Goal: Check status: Check status

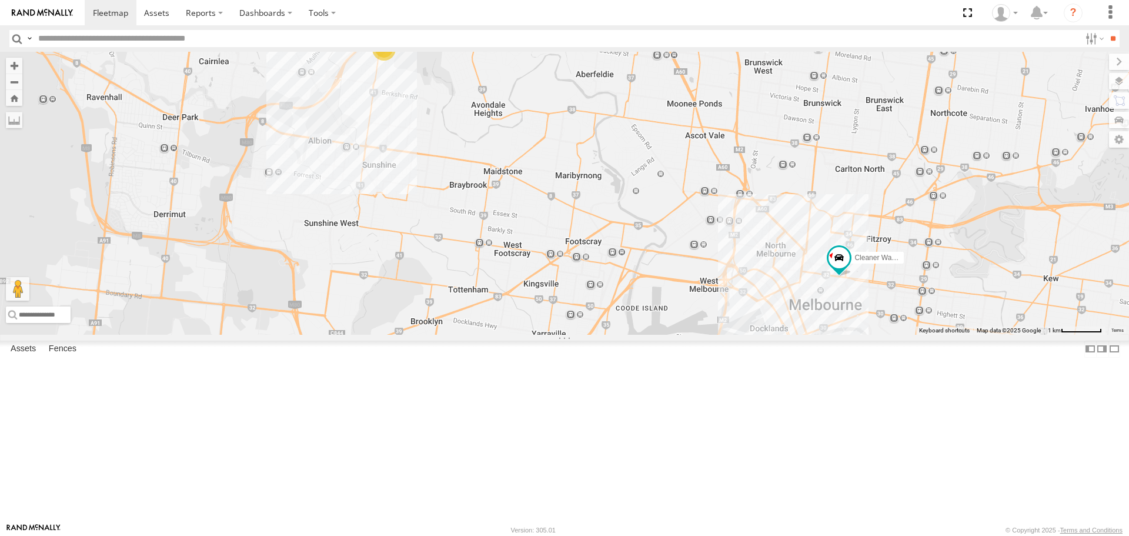
drag, startPoint x: 982, startPoint y: 366, endPoint x: 913, endPoint y: 367, distance: 68.8
click at [913, 334] on div "Buggzys HiAce #1 Buggzys HiAce #2 Cleaner Wagon #1 2 2" at bounding box center [564, 193] width 1129 height 282
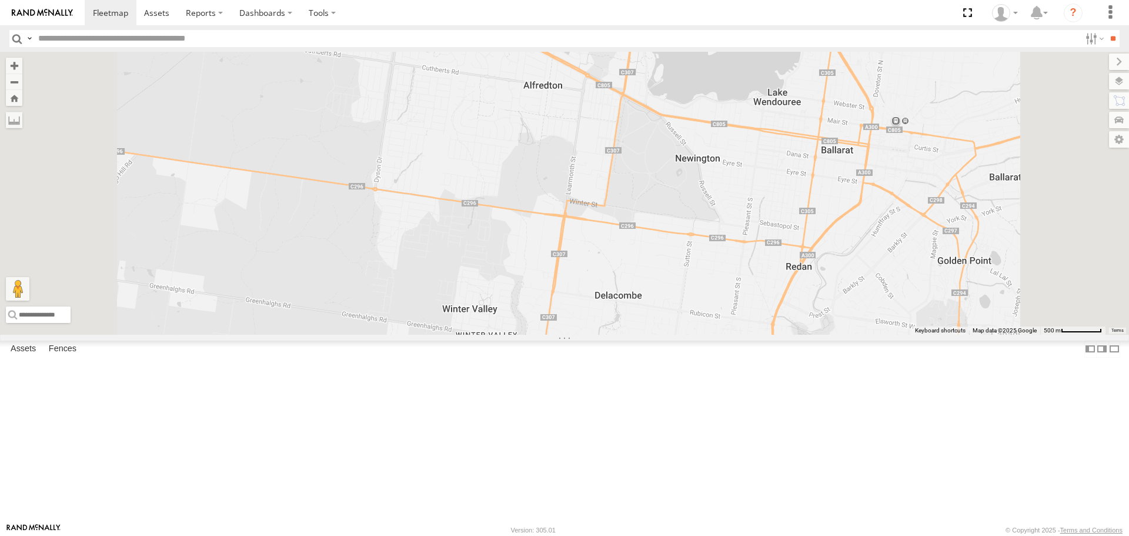
drag, startPoint x: 469, startPoint y: 260, endPoint x: 871, endPoint y: 332, distance: 408.5
click at [871, 332] on div "Buggzys HiAce #1 Buggzys HiAce #2" at bounding box center [564, 193] width 1129 height 282
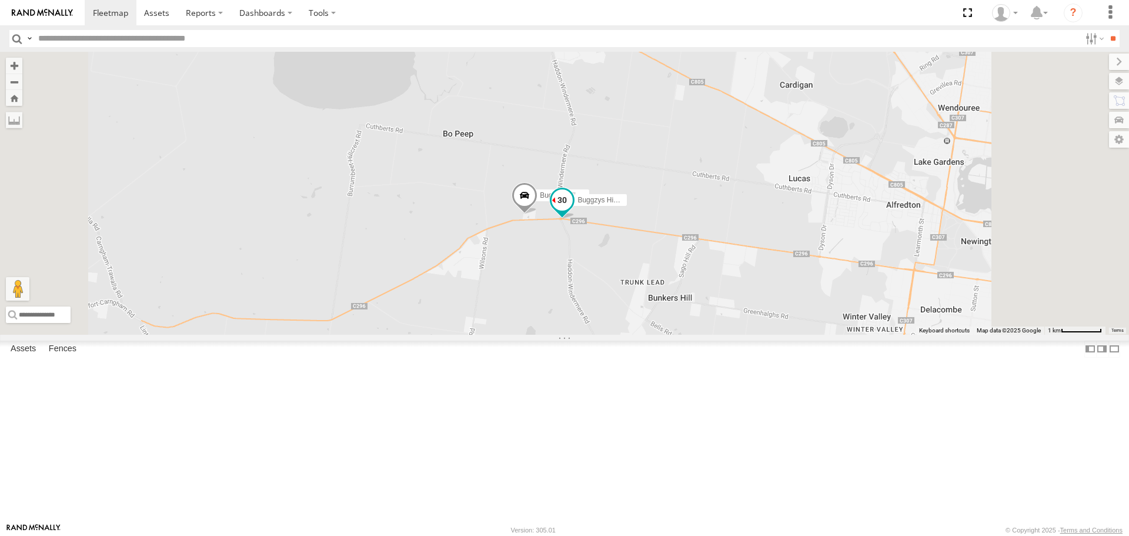
click at [573, 211] on span at bounding box center [561, 200] width 21 height 21
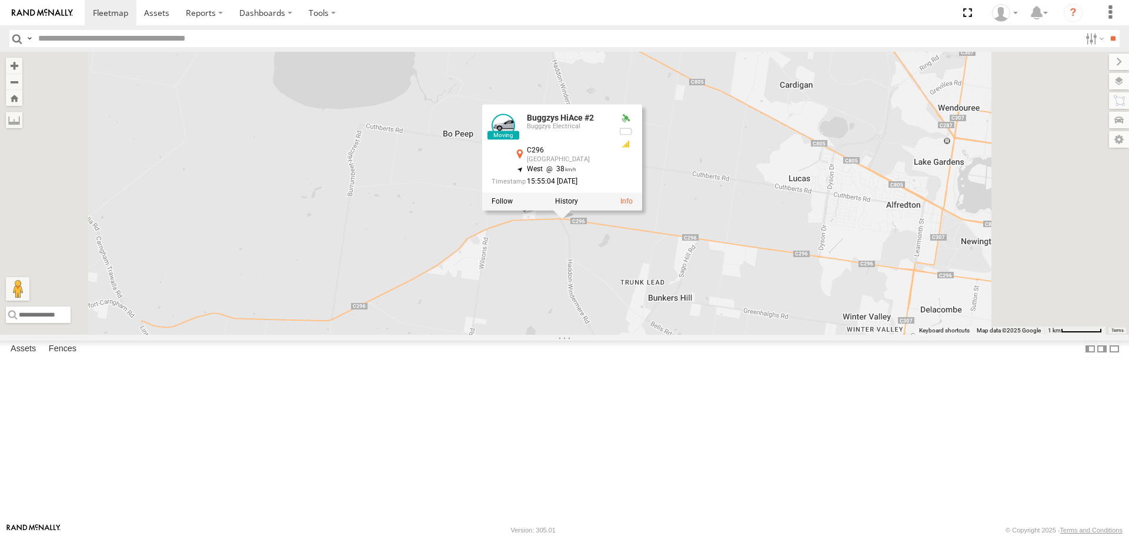
click at [838, 334] on div "Buggzys HiAce #1 Buggzys HiAce #2 Buggzys HiAce #2 Buggzys Electrical C296 Bunk…" at bounding box center [564, 193] width 1129 height 282
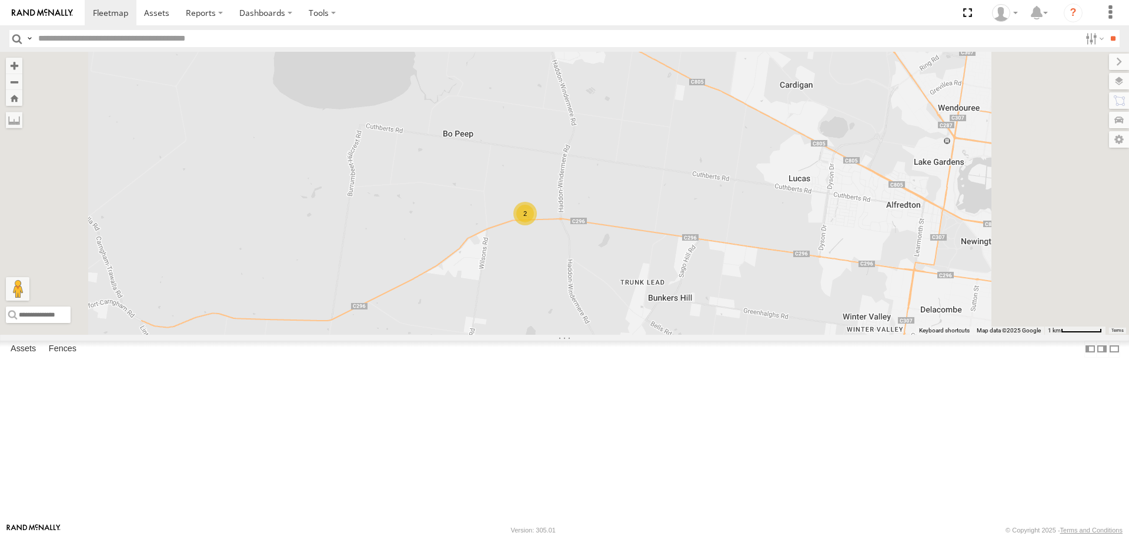
click at [0, 0] on div "Cleaner Wagon #1" at bounding box center [0, 0] width 0 height 0
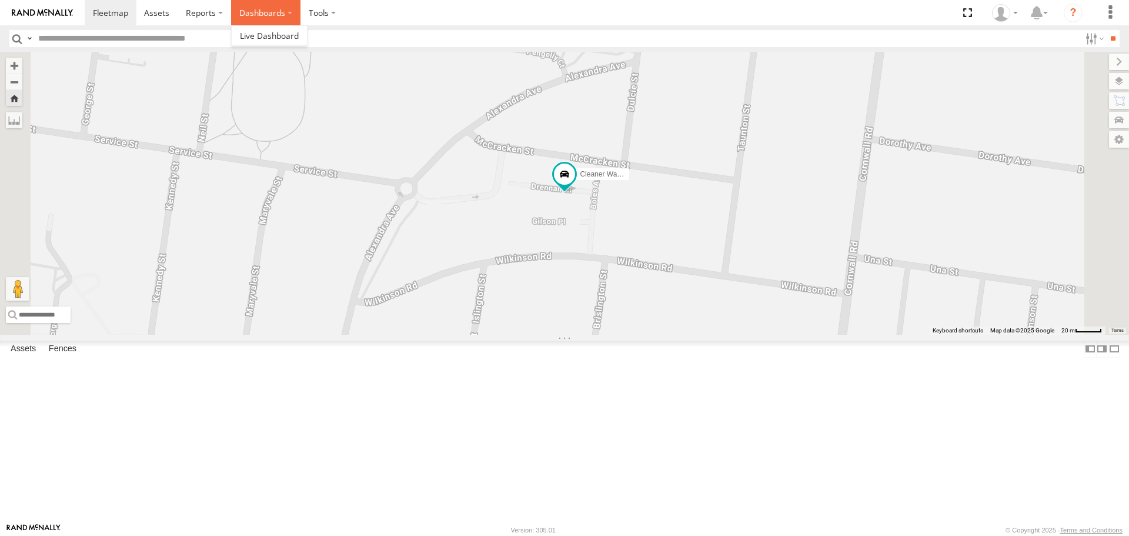
click at [272, 18] on label "Dashboards" at bounding box center [265, 12] width 69 height 25
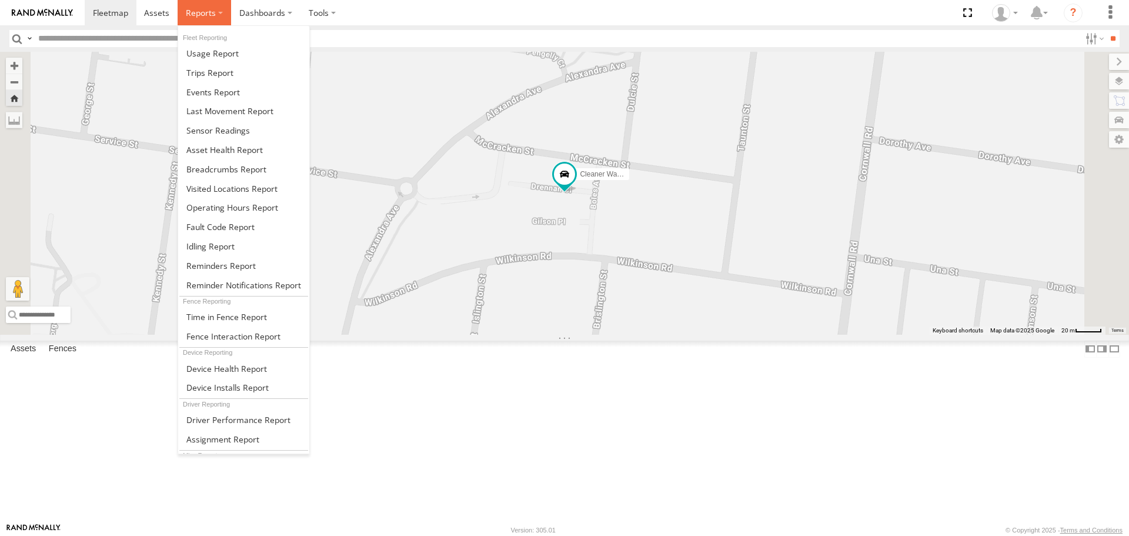
click at [223, 16] on label at bounding box center [204, 12] width 53 height 25
click at [226, 173] on span at bounding box center [226, 168] width 80 height 11
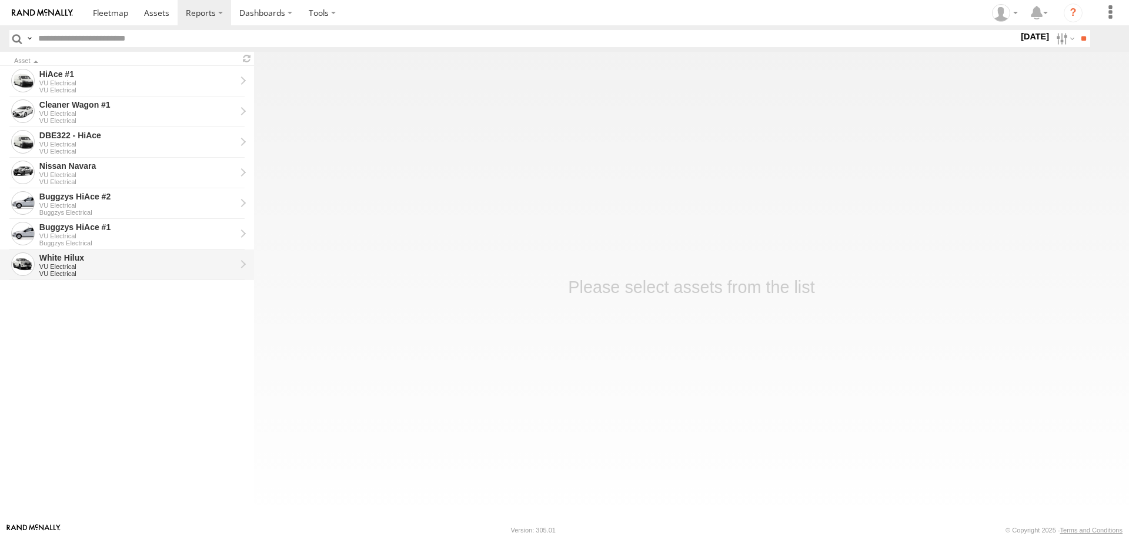
click at [89, 260] on div "White Hilux" at bounding box center [137, 257] width 196 height 11
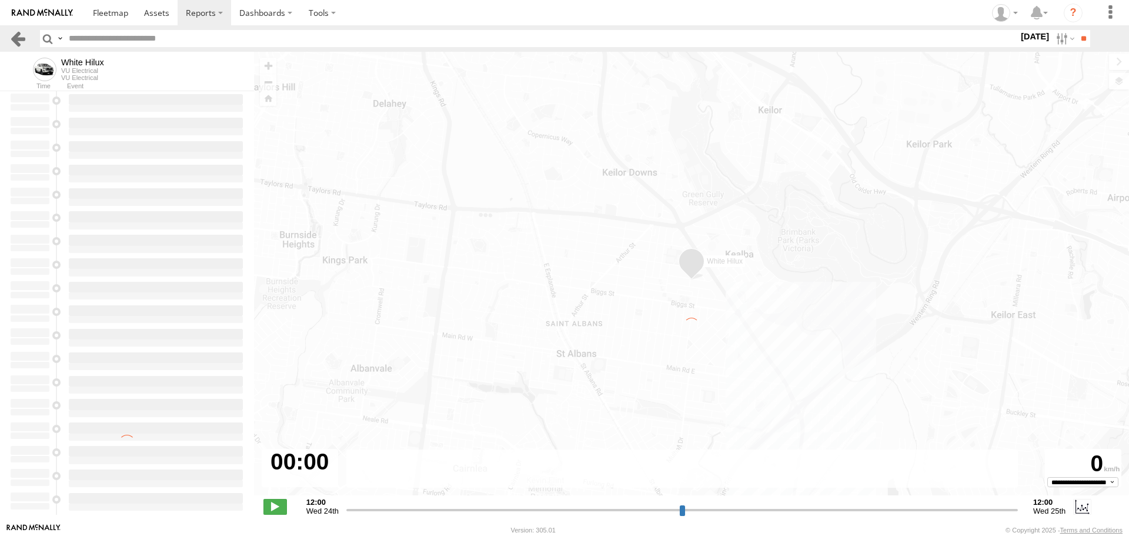
type input "**********"
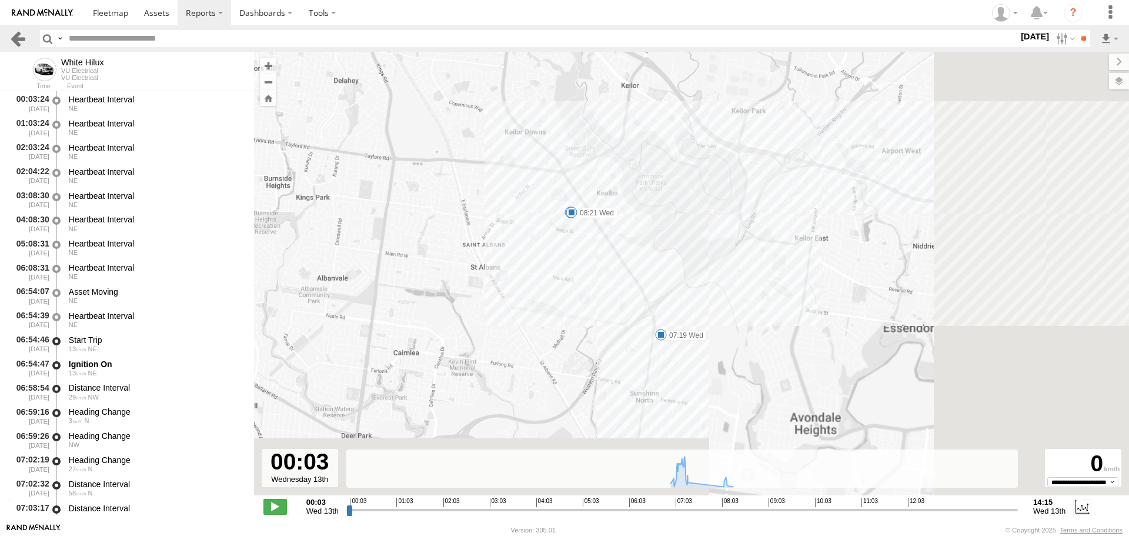
click at [18, 36] on link at bounding box center [17, 38] width 17 height 17
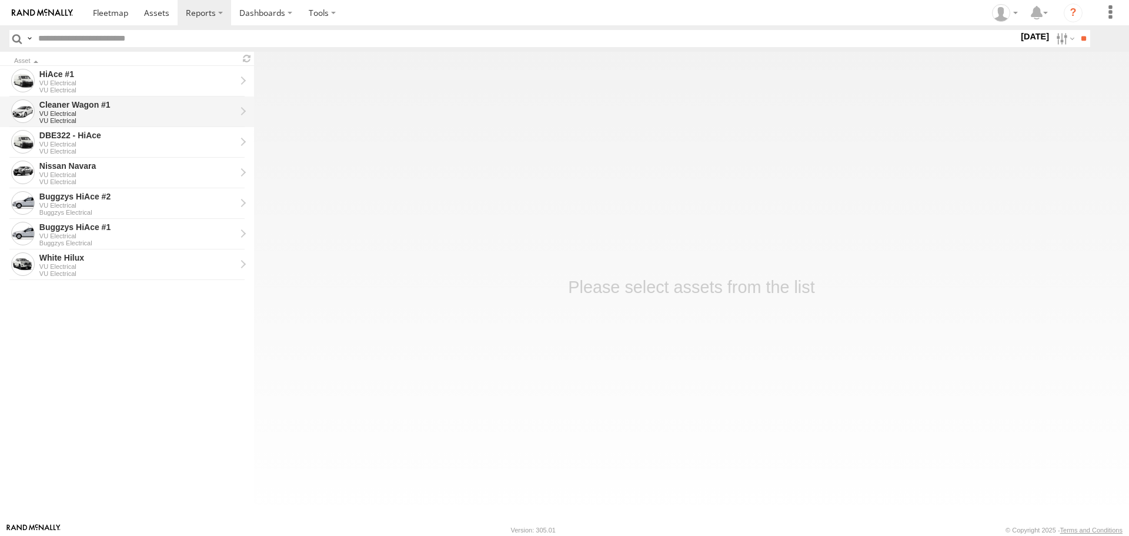
click at [72, 99] on div "Cleaner Wagon #1" at bounding box center [137, 104] width 196 height 11
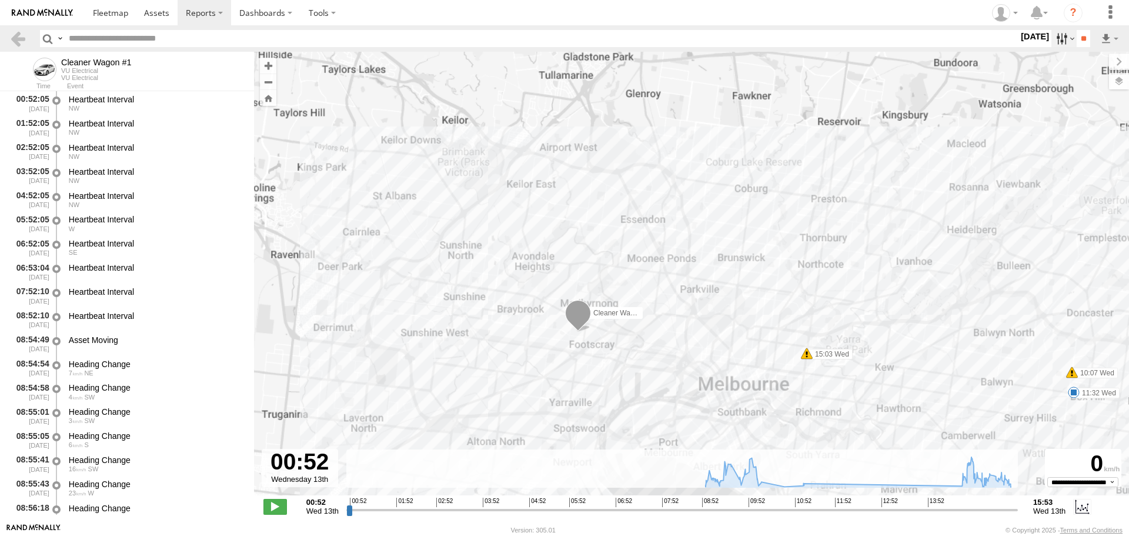
click at [1051, 35] on label at bounding box center [1063, 38] width 25 height 17
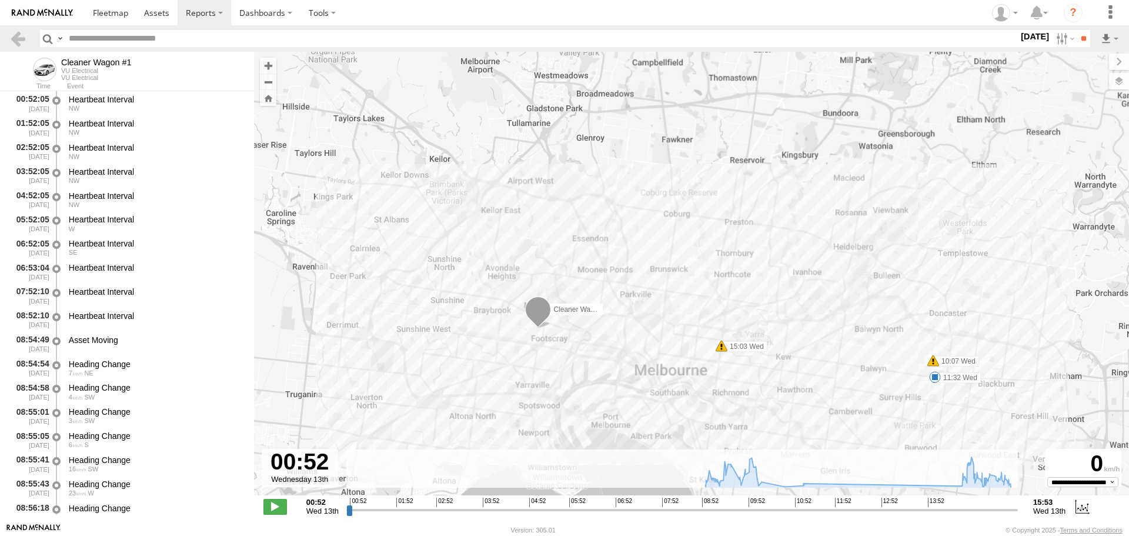
click at [0, 0] on label at bounding box center [0, 0] width 0 height 0
click at [1076, 41] on input "**" at bounding box center [1083, 38] width 14 height 17
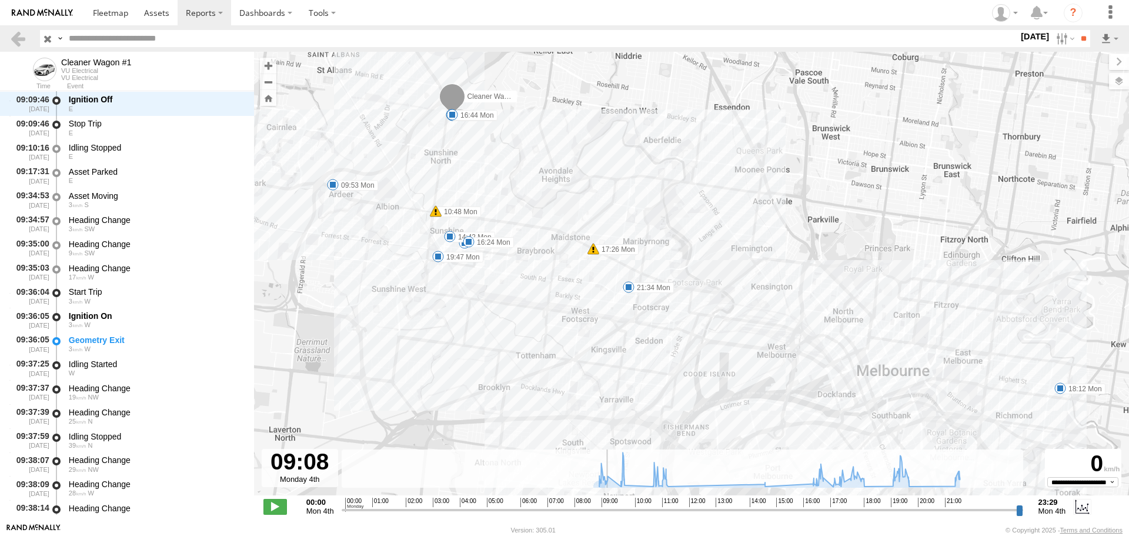
scroll to position [1081, 0]
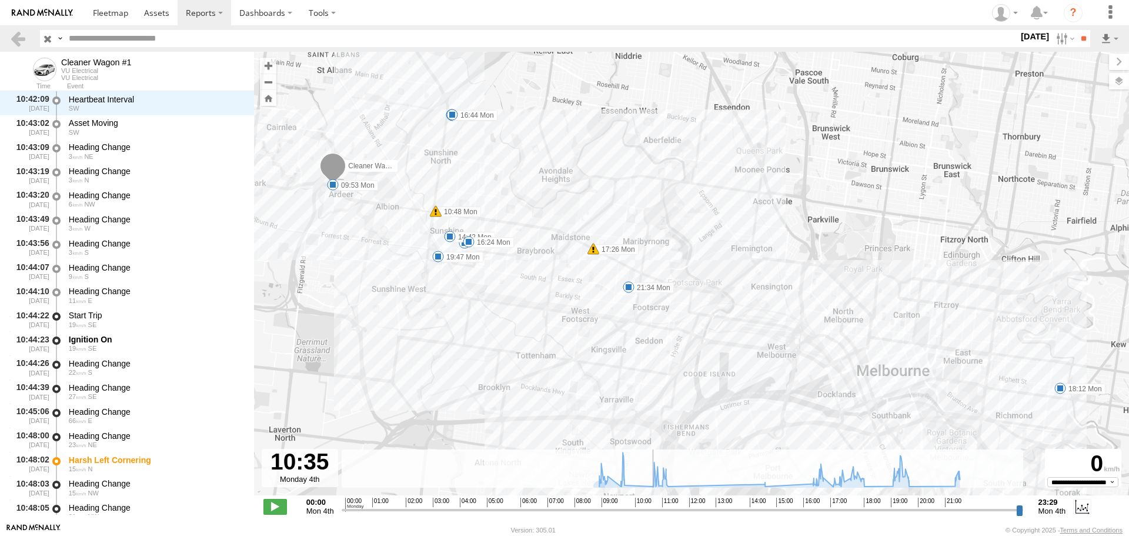
drag, startPoint x: 346, startPoint y: 512, endPoint x: 648, endPoint y: 512, distance: 302.2
click at [648, 512] on input "range" at bounding box center [682, 509] width 681 height 11
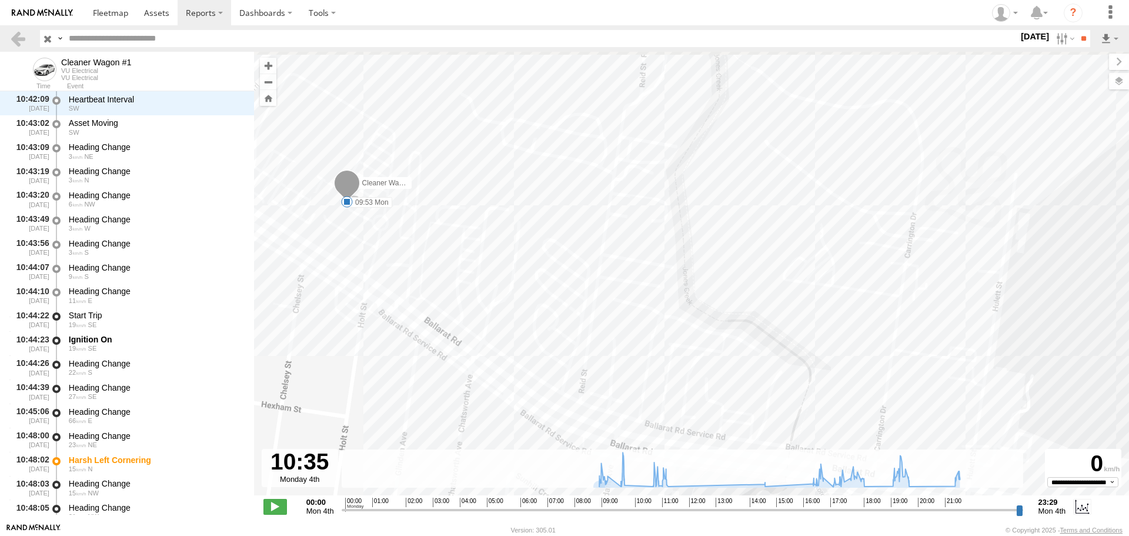
drag, startPoint x: 352, startPoint y: 230, endPoint x: 401, endPoint y: 259, distance: 56.9
click at [404, 280] on div "Cleaner Wagon #1 09:09 Mon 09:53 Mon 10:48 Mon 10:57 Mon 11:27 Mon 14:42 Mon 16…" at bounding box center [691, 280] width 875 height 456
drag, startPoint x: 378, startPoint y: 233, endPoint x: 476, endPoint y: 320, distance: 131.2
click at [476, 320] on div "Cleaner Wagon #1 09:09 Mon 09:53 Mon 10:48 Mon 10:57 Mon 11:27 Mon 14:42 Mon 16…" at bounding box center [691, 280] width 875 height 456
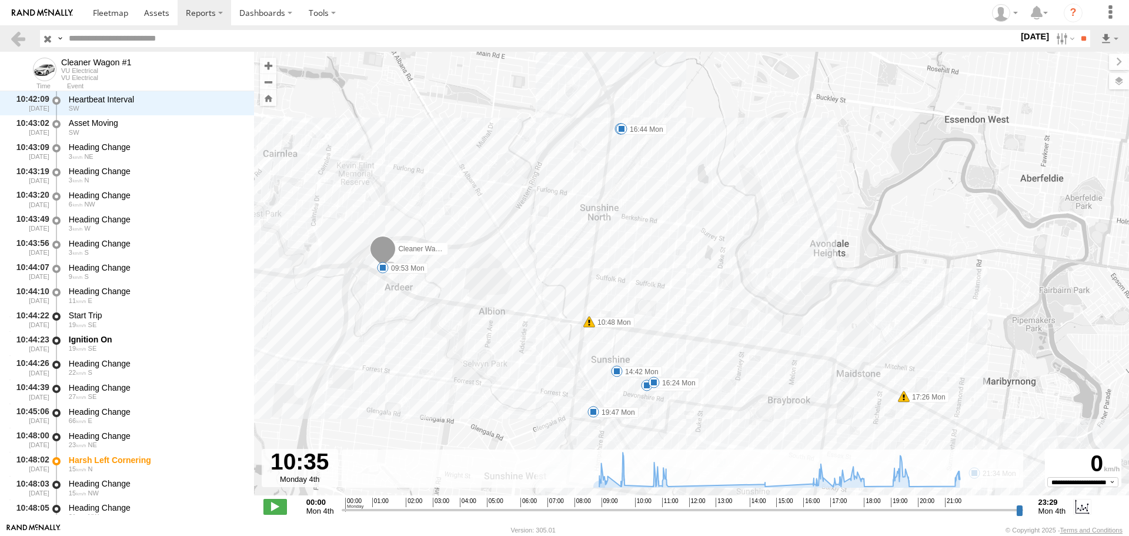
drag, startPoint x: 654, startPoint y: 374, endPoint x: 485, endPoint y: 311, distance: 180.6
click at [485, 311] on div "Cleaner Wagon #1 09:09 Mon 09:53 Mon 10:48 Mon 10:57 Mon 11:27 Mon 14:42 Mon 16…" at bounding box center [691, 280] width 875 height 456
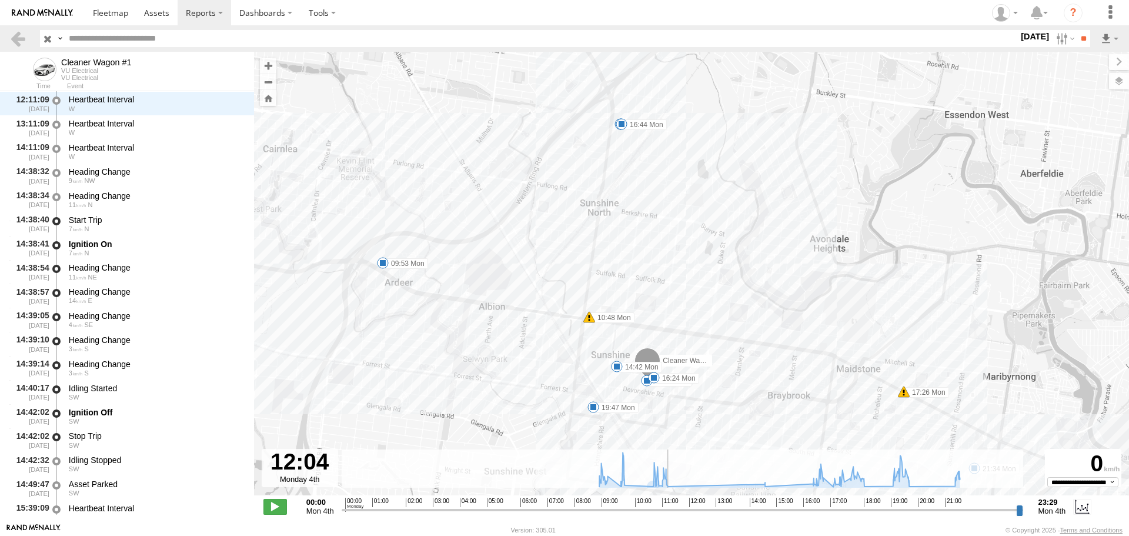
scroll to position [3723, 0]
drag, startPoint x: 650, startPoint y: 510, endPoint x: 694, endPoint y: 513, distance: 44.2
click at [694, 513] on input "range" at bounding box center [682, 509] width 681 height 11
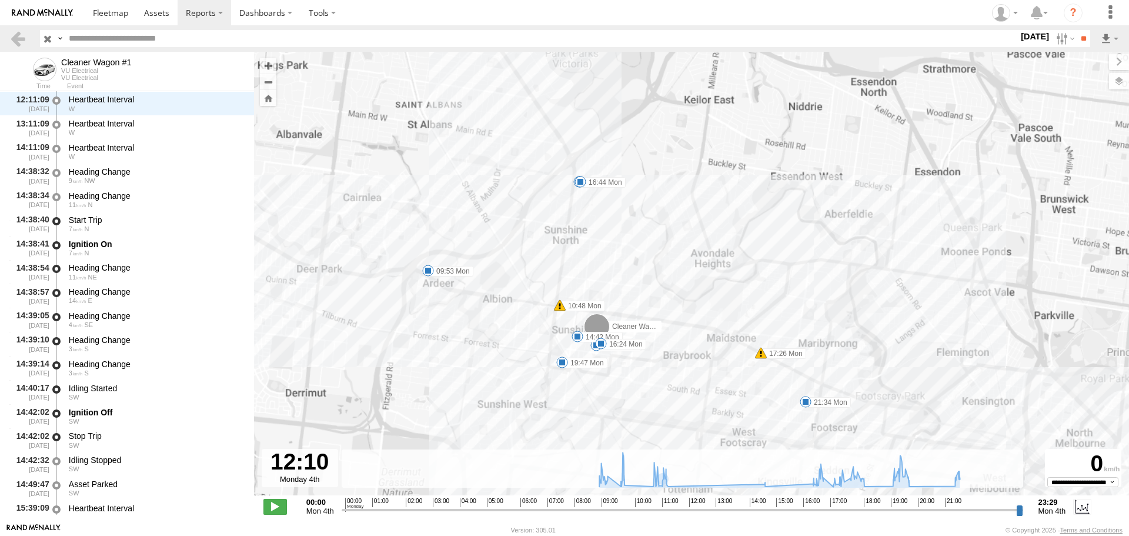
drag, startPoint x: 690, startPoint y: 432, endPoint x: 634, endPoint y: 377, distance: 78.6
click at [634, 377] on div "Cleaner Wagon #1 09:09 Mon 09:53 Mon 10:48 Mon 10:57 Mon 11:27 Mon 14:42 Mon 16…" at bounding box center [691, 280] width 875 height 456
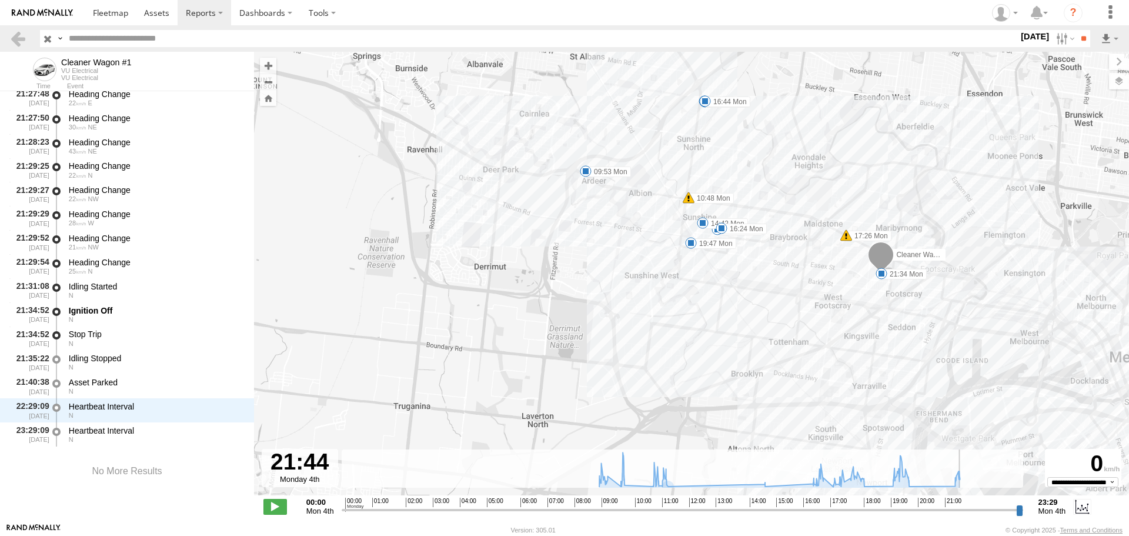
scroll to position [8461, 0]
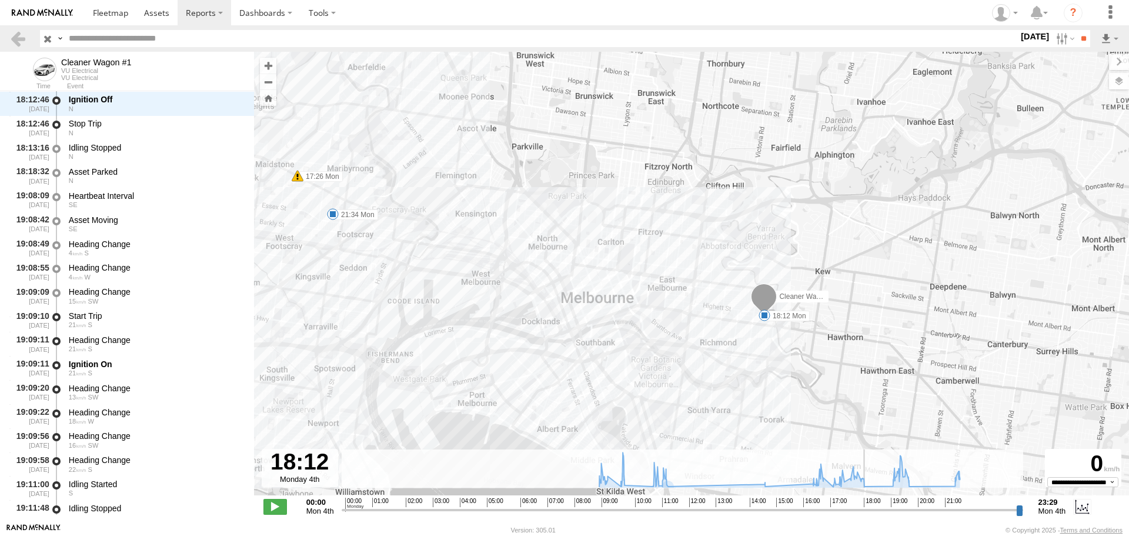
drag, startPoint x: 695, startPoint y: 513, endPoint x: 867, endPoint y: 513, distance: 171.7
click at [867, 513] on input "range" at bounding box center [682, 509] width 681 height 11
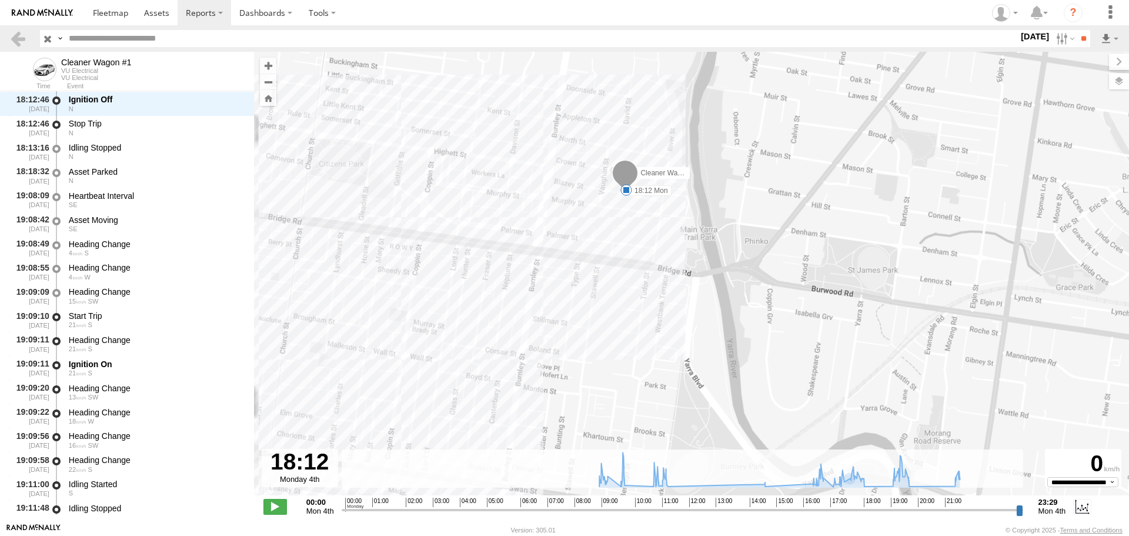
drag, startPoint x: 694, startPoint y: 246, endPoint x: 762, endPoint y: 328, distance: 106.5
click at [762, 328] on div "Cleaner Wagon #1 09:09 Mon 09:53 Mon 10:48 Mon 10:57 Mon 11:27 Mon 14:42 Mon 16…" at bounding box center [691, 280] width 875 height 456
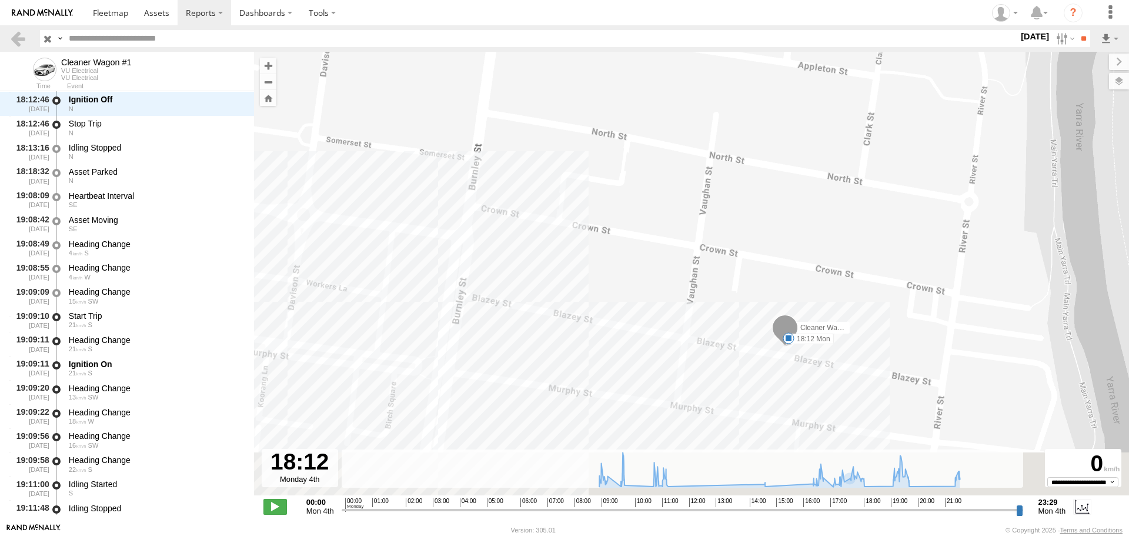
drag, startPoint x: 794, startPoint y: 429, endPoint x: 806, endPoint y: 293, distance: 136.9
click at [806, 293] on div "Cleaner Wagon #1 09:09 Mon 09:53 Mon 10:48 Mon 10:57 Mon 11:27 Mon 14:42 Mon 16…" at bounding box center [691, 280] width 875 height 456
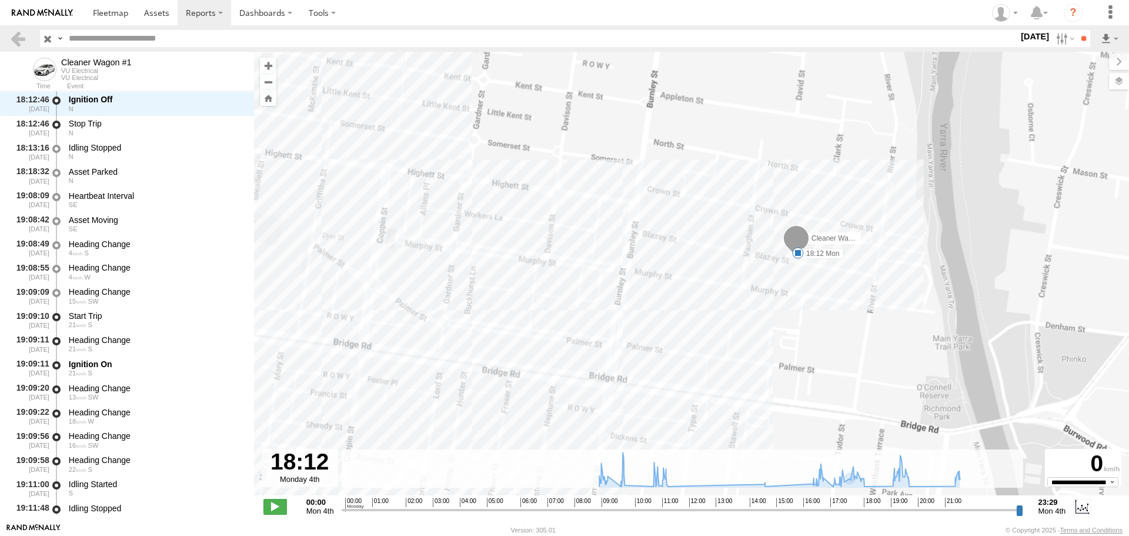
drag, startPoint x: 816, startPoint y: 362, endPoint x: 811, endPoint y: 312, distance: 50.2
click at [811, 312] on div "Cleaner Wagon #1 09:09 Mon 09:53 Mon 10:48 Mon 10:57 Mon 11:27 Mon 14:42 Mon 16…" at bounding box center [691, 280] width 875 height 456
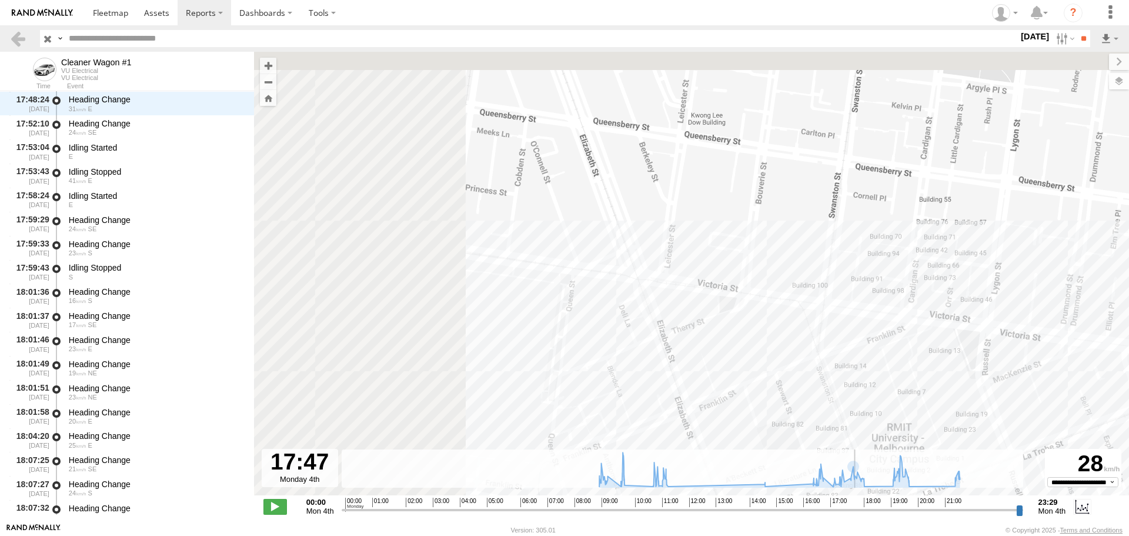
drag, startPoint x: 868, startPoint y: 511, endPoint x: 855, endPoint y: 511, distance: 12.9
click at [855, 511] on input "range" at bounding box center [682, 509] width 681 height 11
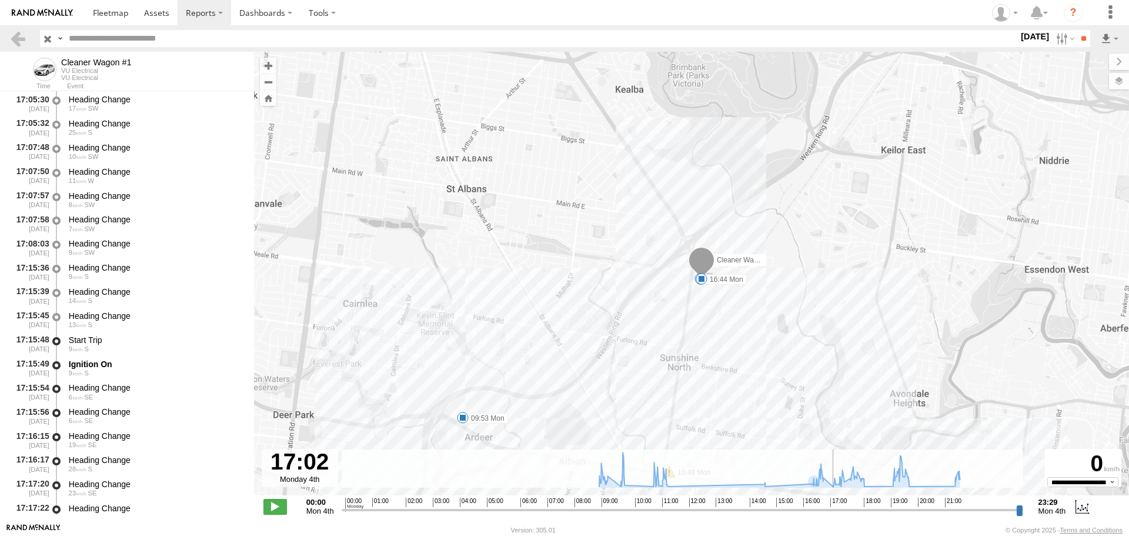
scroll to position [5357, 0]
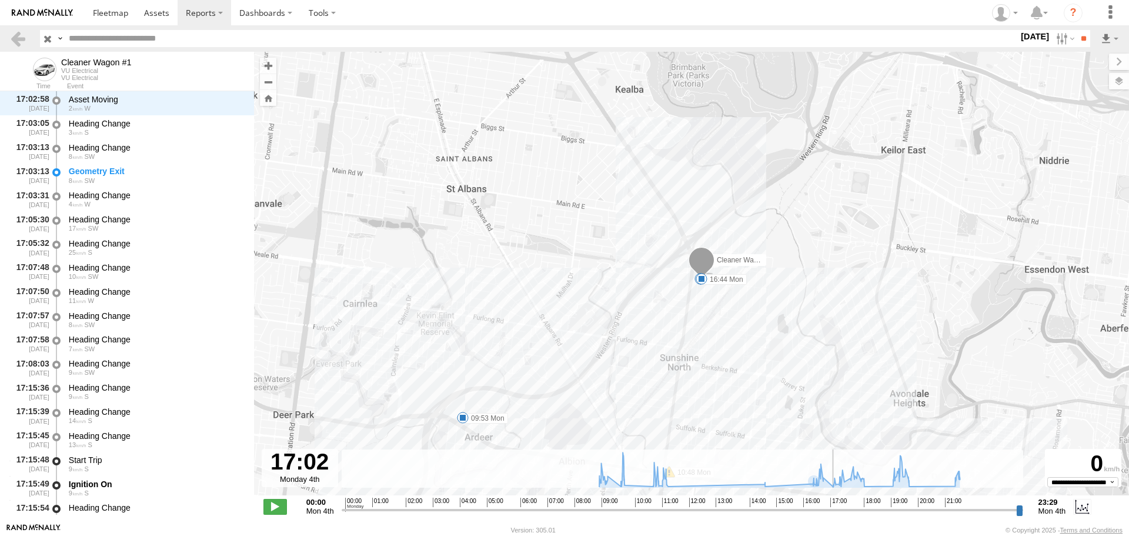
drag, startPoint x: 854, startPoint y: 508, endPoint x: 834, endPoint y: 507, distance: 20.0
click at [834, 507] on input "range" at bounding box center [682, 509] width 681 height 11
click at [1056, 46] on label at bounding box center [1063, 38] width 25 height 17
click at [0, 0] on label at bounding box center [0, 0] width 0 height 0
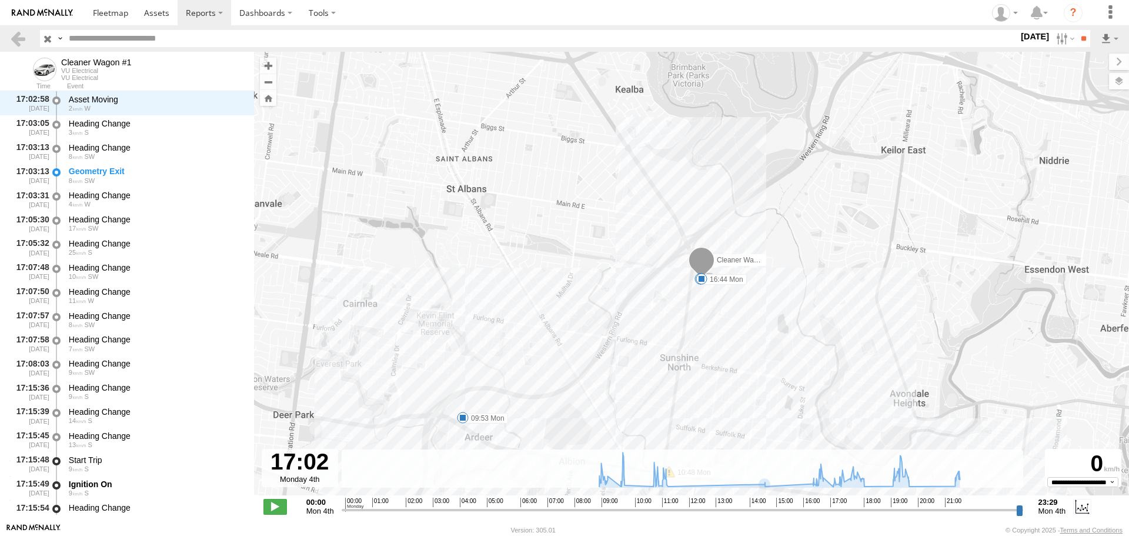
click at [0, 0] on label at bounding box center [0, 0] width 0 height 0
click at [1076, 42] on input "**" at bounding box center [1083, 38] width 14 height 17
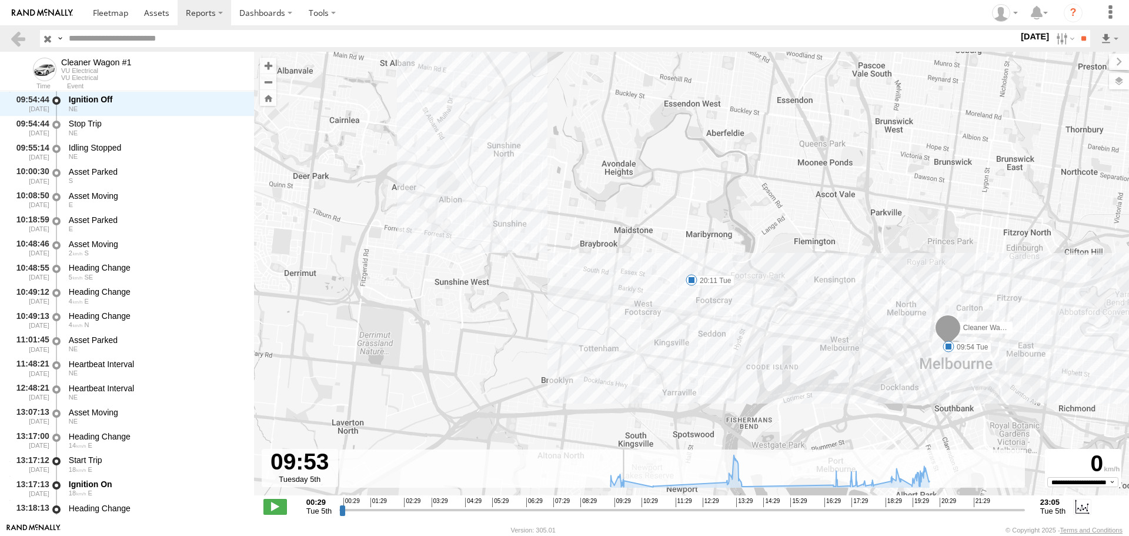
scroll to position [961, 0]
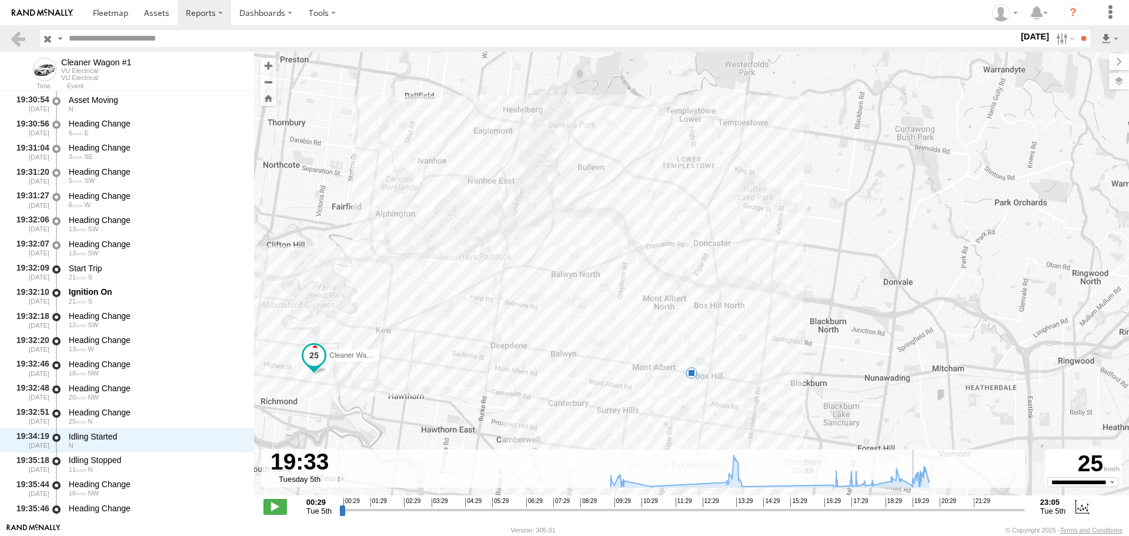
drag, startPoint x: 568, startPoint y: 509, endPoint x: 912, endPoint y: 524, distance: 344.8
click at [912, 515] on input "range" at bounding box center [681, 509] width 685 height 11
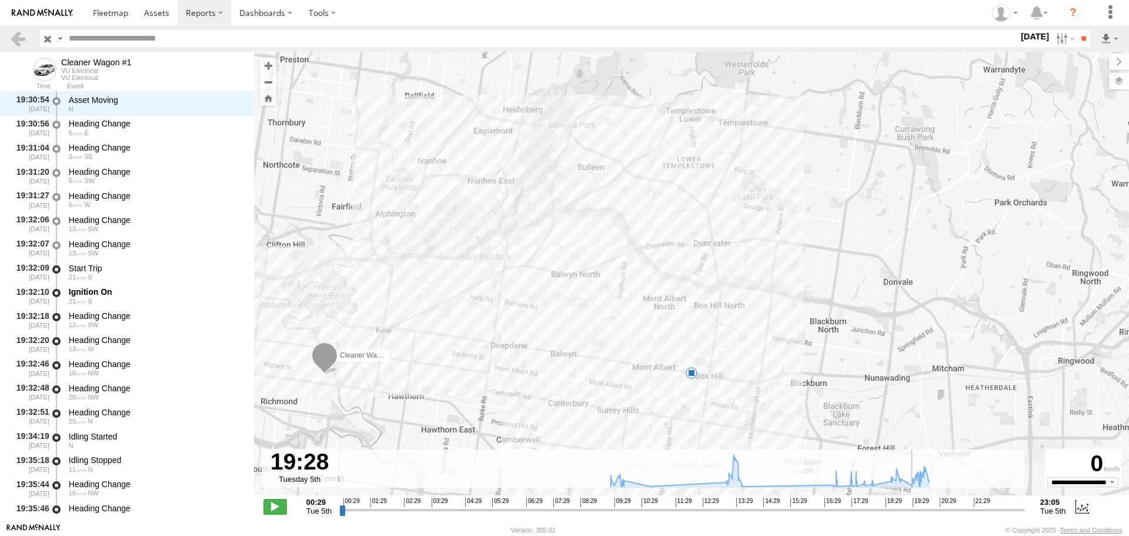
scroll to position [5236, 0]
drag, startPoint x: 427, startPoint y: 402, endPoint x: 567, endPoint y: 397, distance: 139.4
click at [567, 397] on div "Cleaner Wagon #1 09:54 Tue 6 20:11 Tue" at bounding box center [691, 280] width 875 height 456
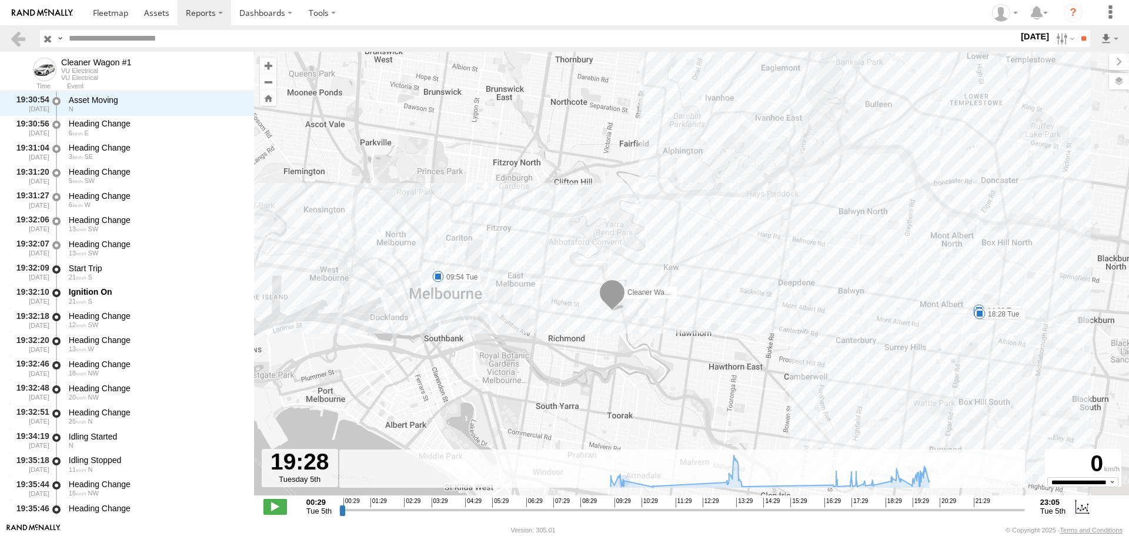
drag, startPoint x: 824, startPoint y: 359, endPoint x: 658, endPoint y: 362, distance: 165.8
click at [658, 363] on div "Cleaner Wagon #1 09:54 Tue 20:11 Tue 14:08 Tue 17:03 Tue 17:44 Tue 18:28 Tue" at bounding box center [691, 280] width 875 height 456
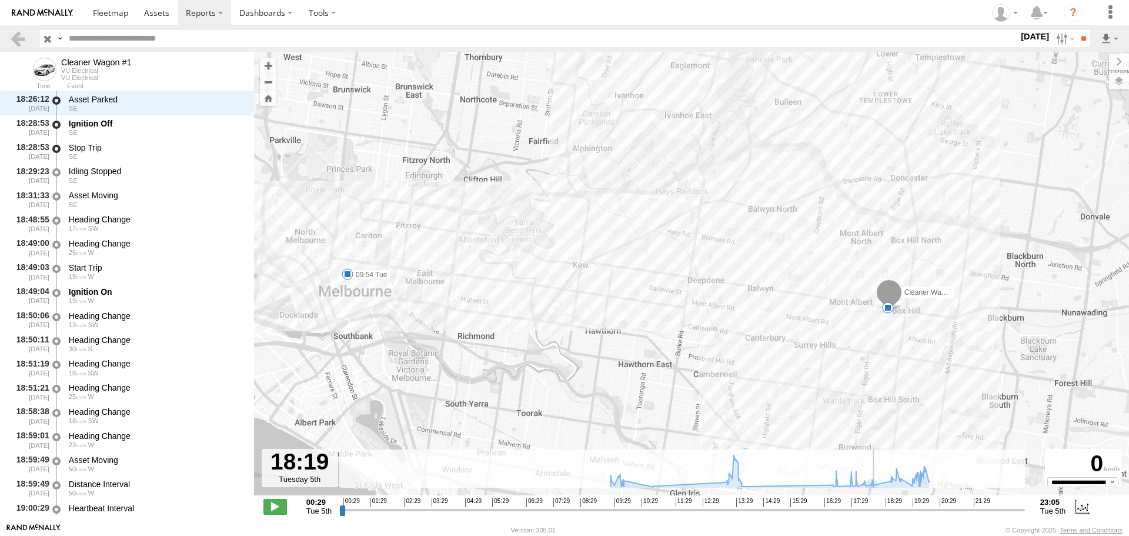
scroll to position [4660, 0]
drag, startPoint x: 914, startPoint y: 511, endPoint x: 877, endPoint y: 516, distance: 37.4
click at [877, 515] on input "range" at bounding box center [681, 509] width 685 height 11
drag, startPoint x: 875, startPoint y: 510, endPoint x: 892, endPoint y: 514, distance: 17.0
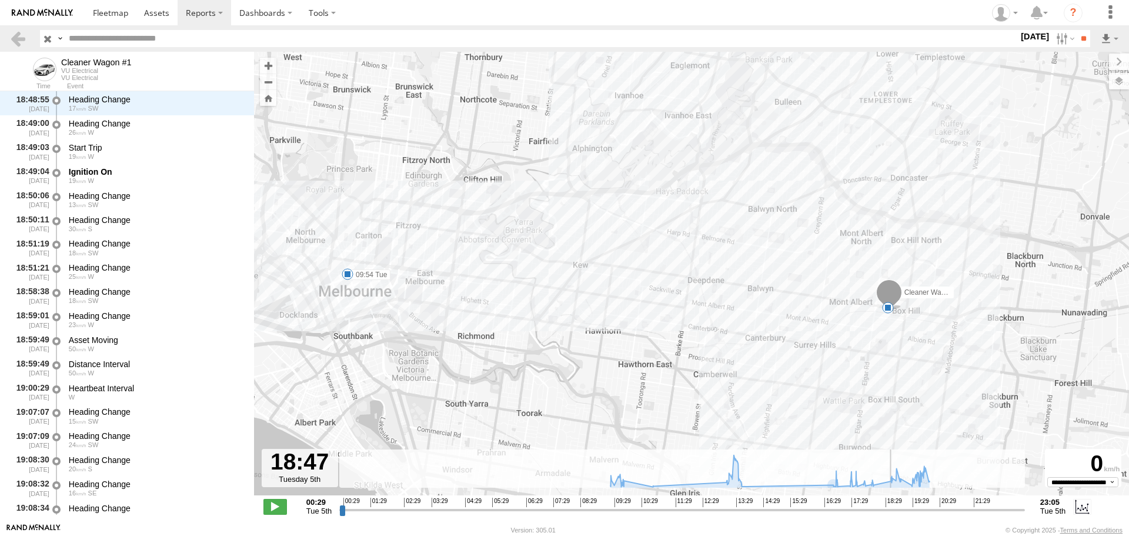
click at [892, 514] on input "range" at bounding box center [681, 509] width 685 height 11
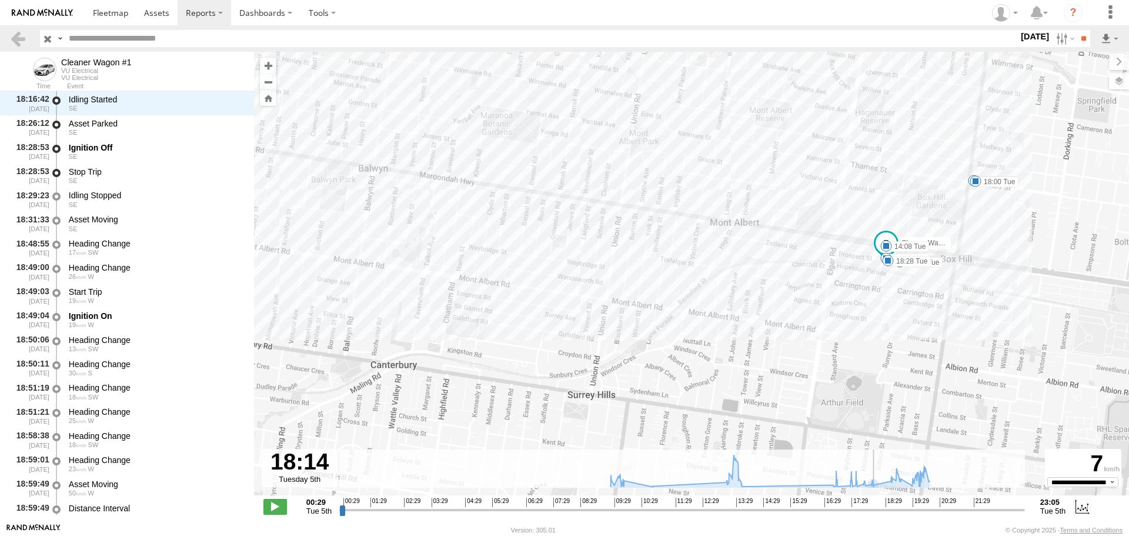
scroll to position [4660, 0]
drag, startPoint x: 891, startPoint y: 508, endPoint x: 877, endPoint y: 523, distance: 20.4
click at [877, 515] on input "range" at bounding box center [681, 509] width 685 height 11
drag, startPoint x: 879, startPoint y: 510, endPoint x: 887, endPoint y: 511, distance: 8.4
click at [887, 511] on input "range" at bounding box center [681, 509] width 685 height 11
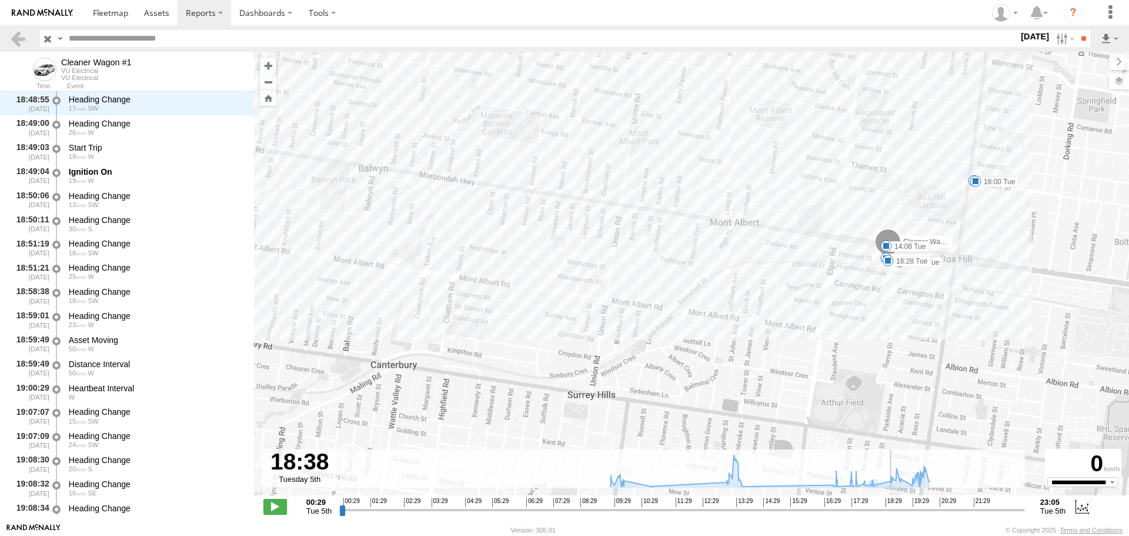
scroll to position [4780, 0]
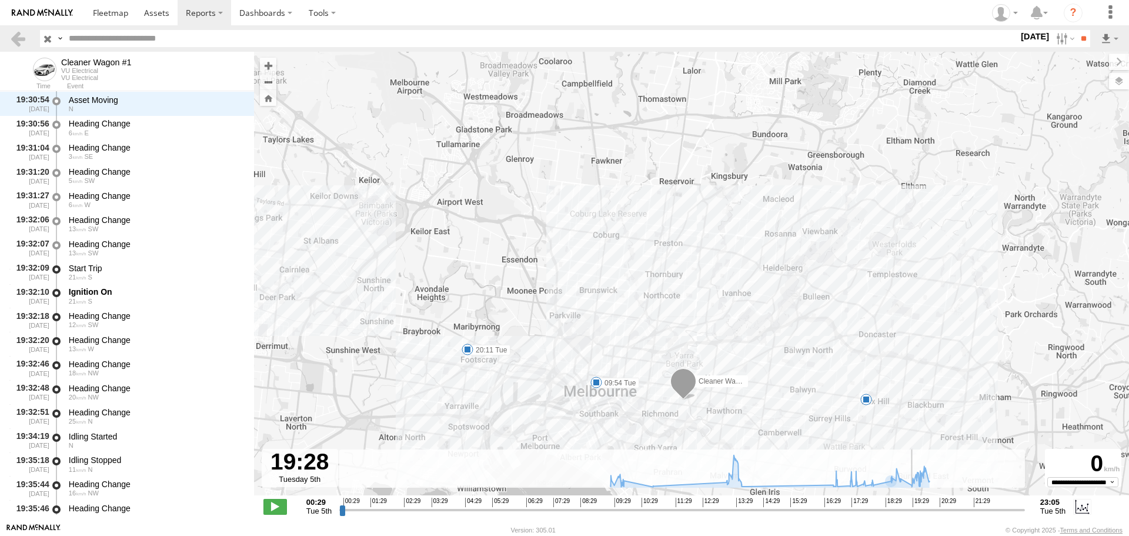
drag, startPoint x: 884, startPoint y: 513, endPoint x: 912, endPoint y: 514, distance: 28.3
click at [912, 514] on input "range" at bounding box center [681, 509] width 685 height 11
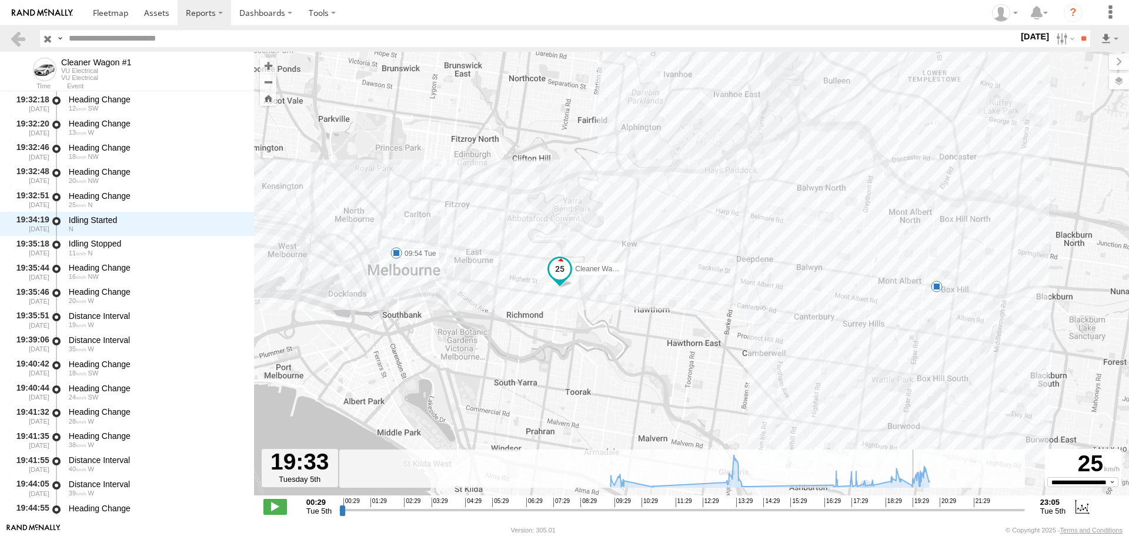
scroll to position [5573, 0]
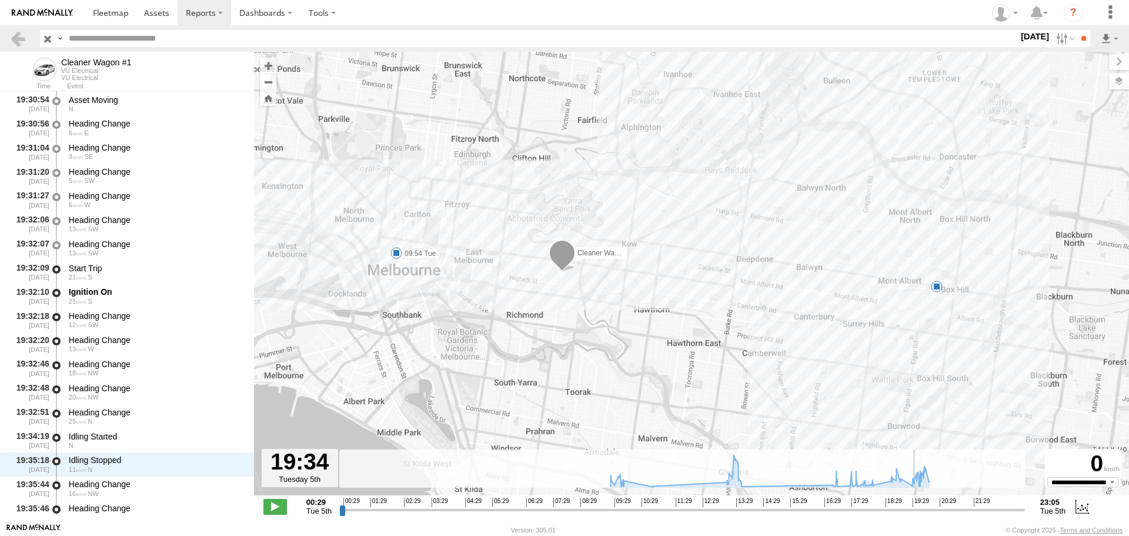
drag, startPoint x: 912, startPoint y: 511, endPoint x: 913, endPoint y: 520, distance: 9.4
click at [913, 515] on input "range" at bounding box center [681, 509] width 685 height 11
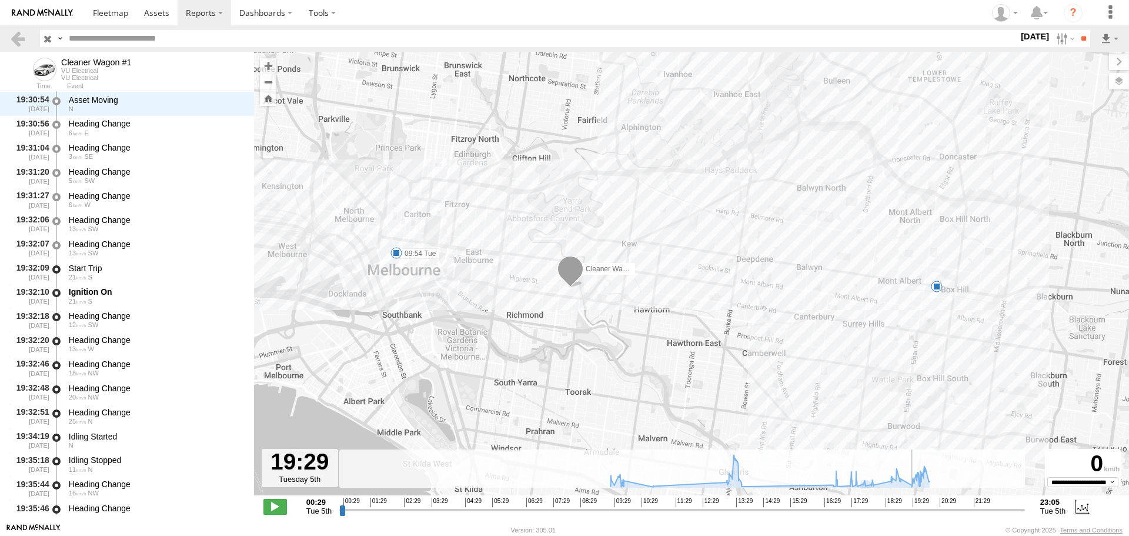
scroll to position [5236, 0]
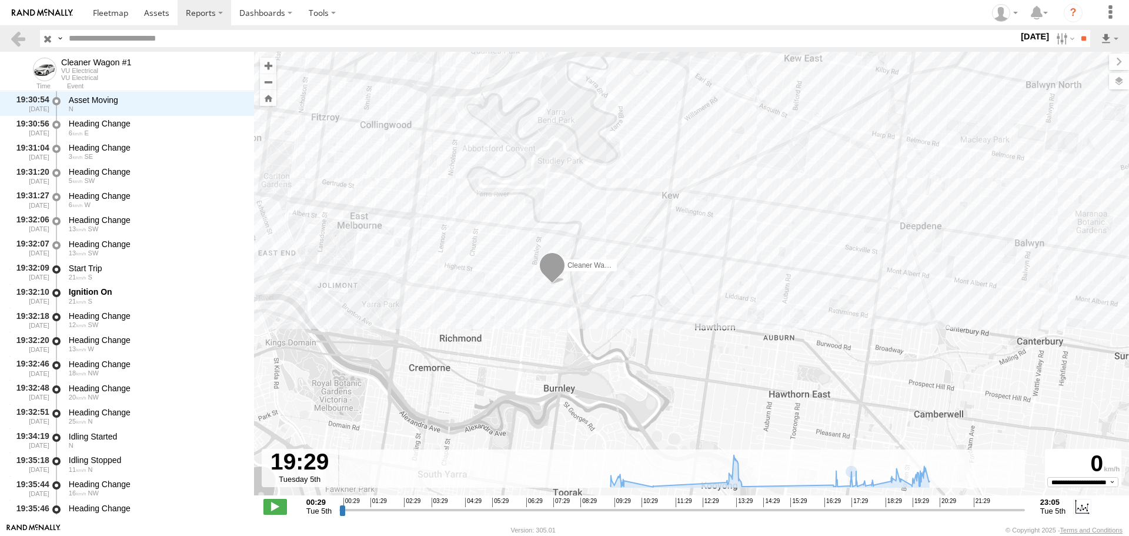
drag, startPoint x: 526, startPoint y: 236, endPoint x: 578, endPoint y: 320, distance: 98.7
click at [578, 320] on div "Cleaner Wagon #1 09:54 Tue 20:11 Tue" at bounding box center [691, 280] width 875 height 456
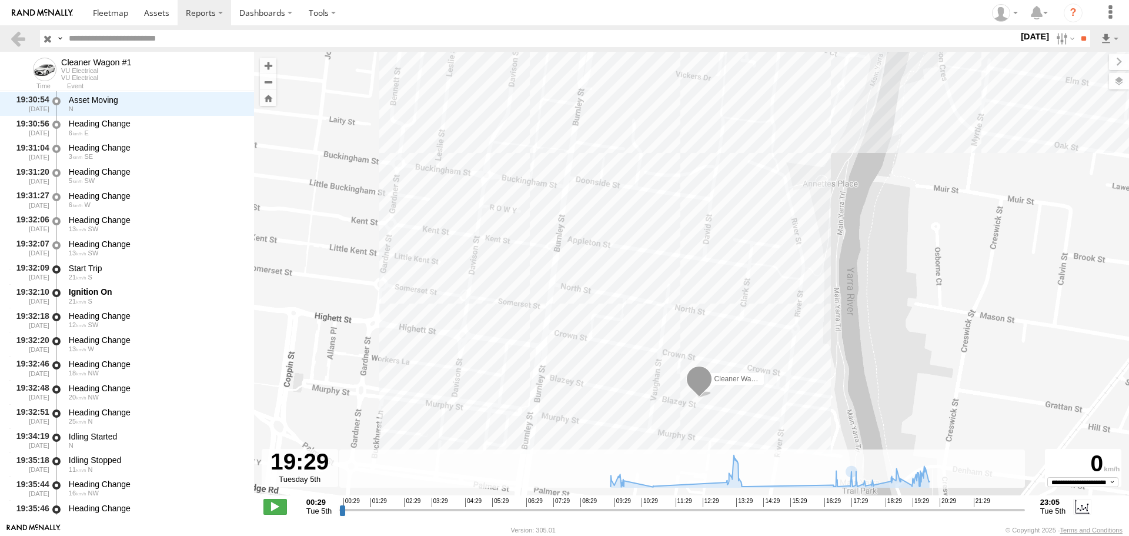
drag, startPoint x: 647, startPoint y: 363, endPoint x: 654, endPoint y: 324, distance: 39.4
click at [651, 323] on div "Cleaner Wagon #1 09:54 Tue 20:11 Tue" at bounding box center [691, 280] width 875 height 456
click at [702, 376] on span at bounding box center [699, 375] width 26 height 32
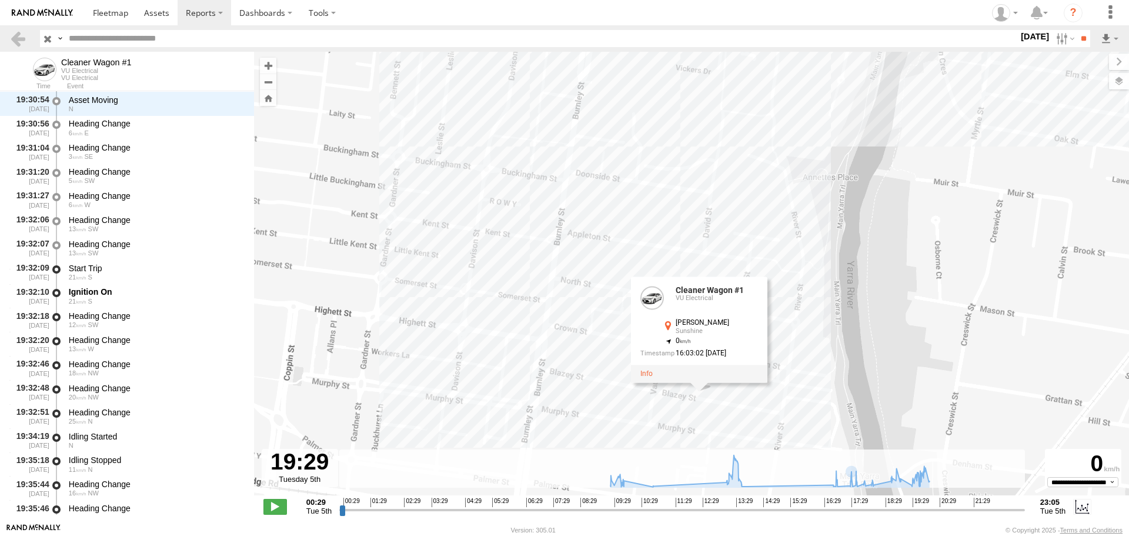
click at [712, 406] on div "Cleaner Wagon #1 09:54 Tue 20:11 Tue Cleaner Wagon #1 VU Electrical [PERSON_NAM…" at bounding box center [691, 280] width 875 height 456
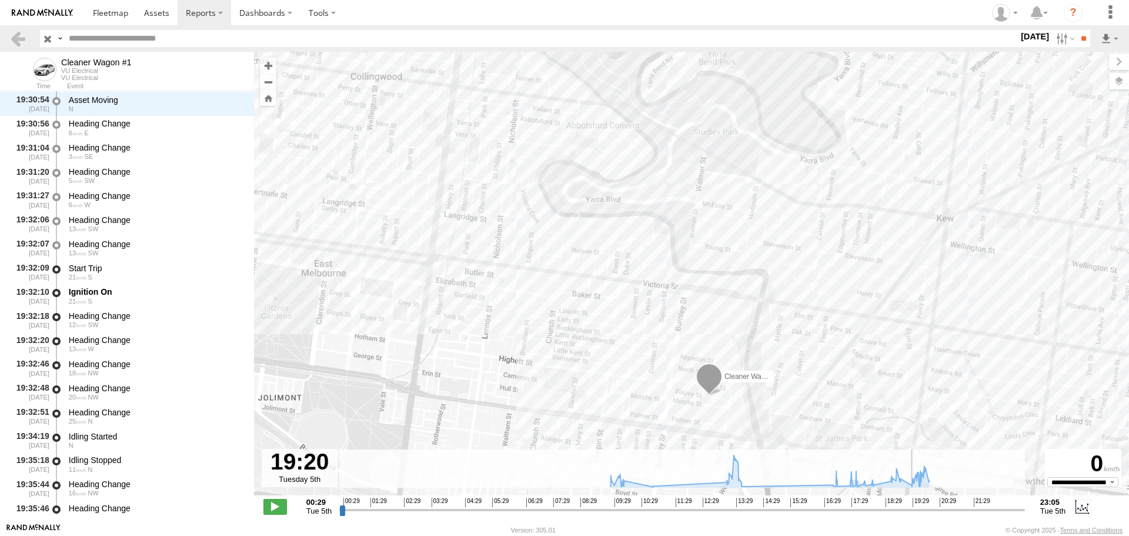
click at [908, 509] on input "range" at bounding box center [681, 509] width 685 height 11
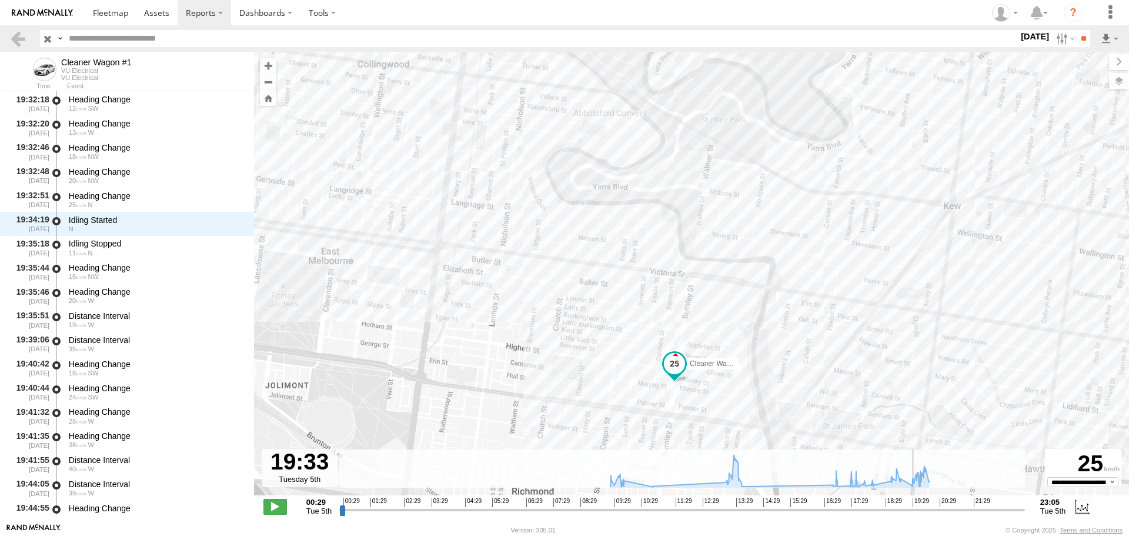
scroll to position [5573, 0]
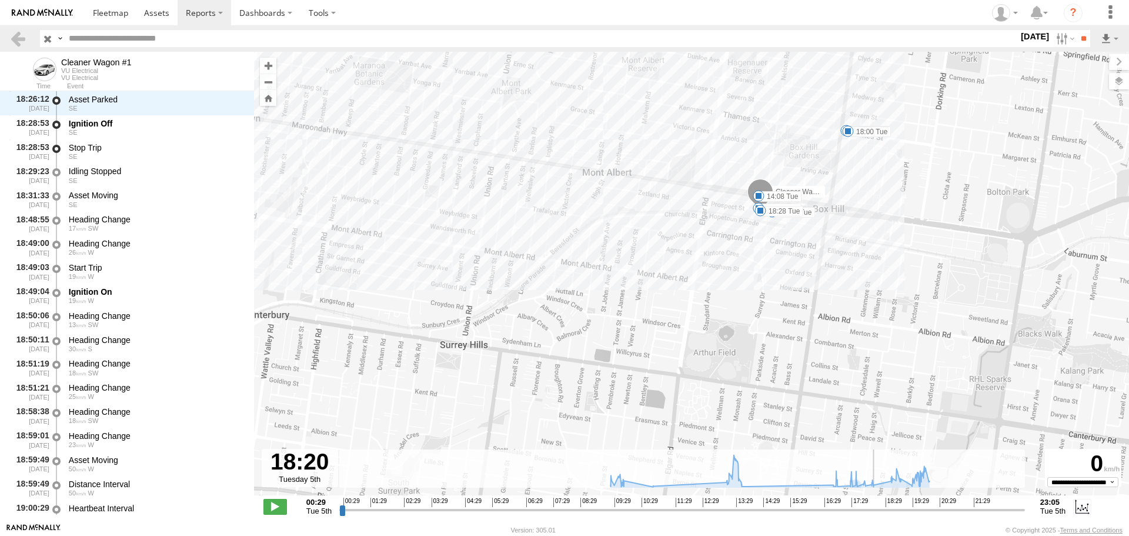
drag, startPoint x: 911, startPoint y: 510, endPoint x: 878, endPoint y: 509, distance: 32.9
click at [878, 509] on input "range" at bounding box center [681, 509] width 685 height 11
click at [875, 510] on input "range" at bounding box center [681, 509] width 685 height 11
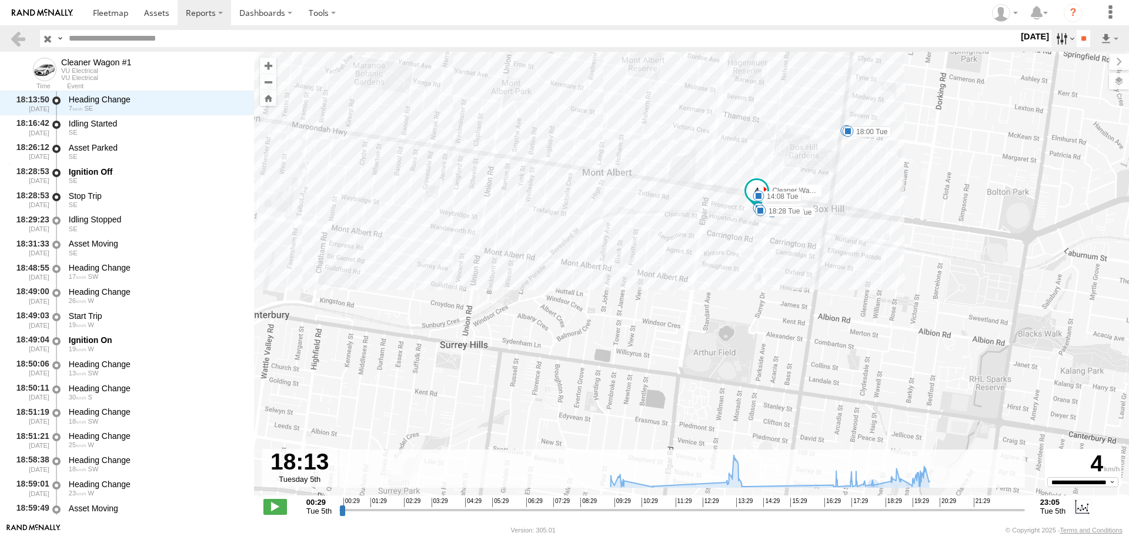
click at [1051, 46] on label at bounding box center [1063, 38] width 25 height 17
click at [1079, 44] on input "**" at bounding box center [1083, 38] width 14 height 17
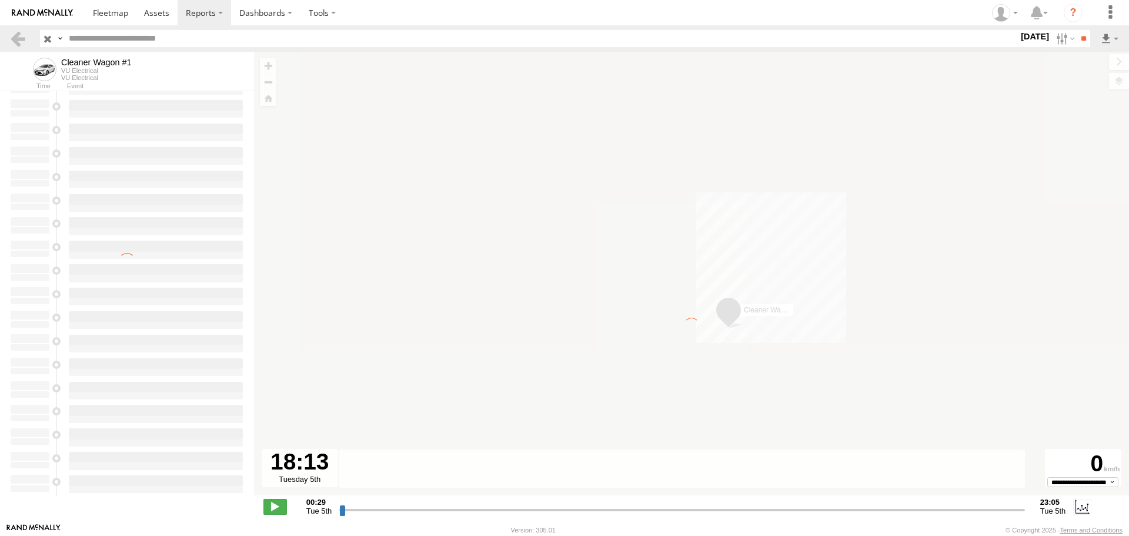
scroll to position [0, 0]
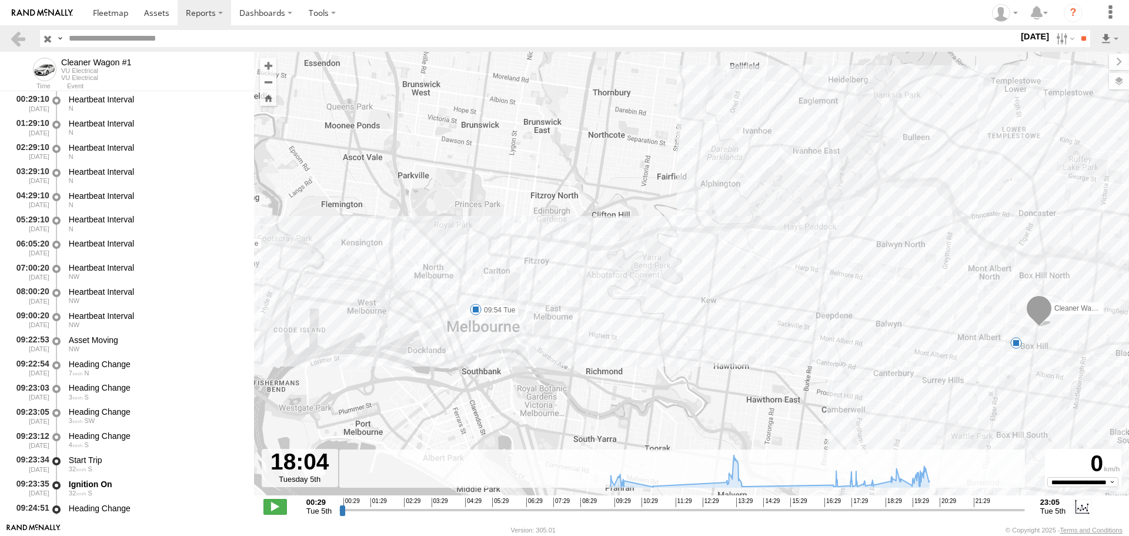
click at [870, 513] on input "range" at bounding box center [681, 509] width 685 height 11
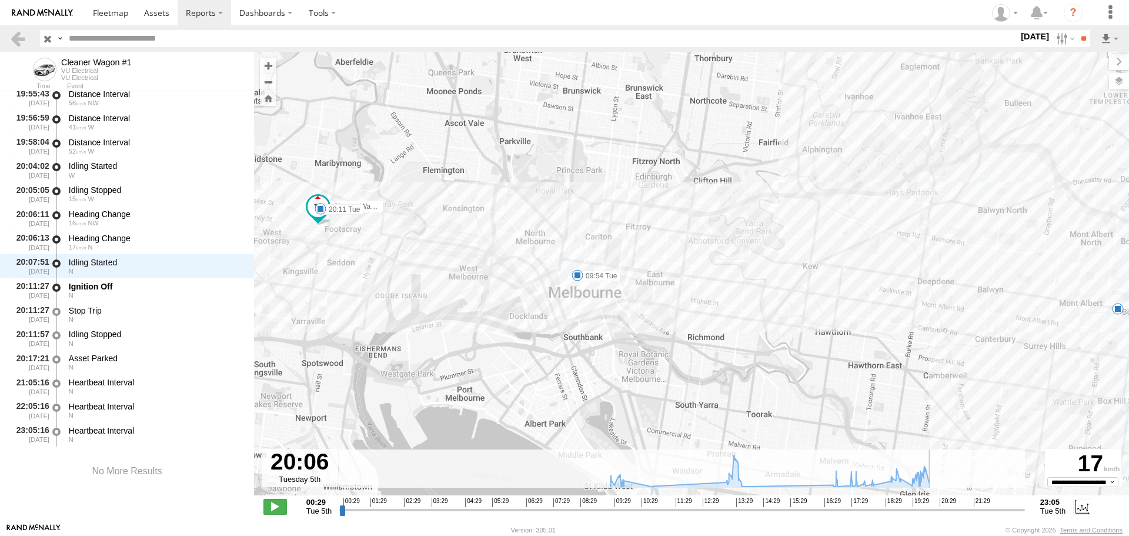
drag, startPoint x: 636, startPoint y: 514, endPoint x: 935, endPoint y: 507, distance: 299.3
click at [935, 507] on input "range" at bounding box center [681, 509] width 685 height 11
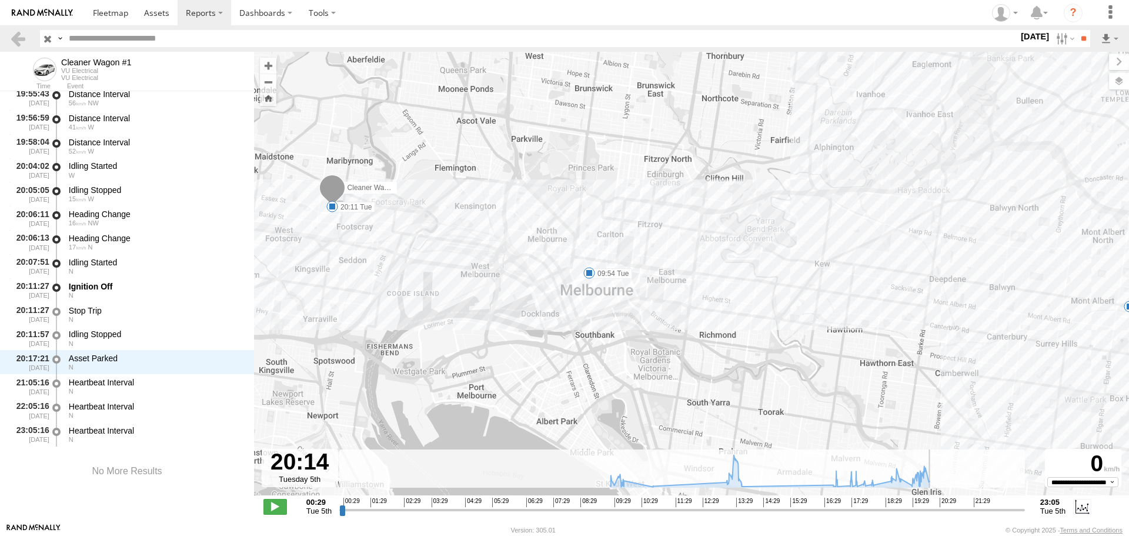
scroll to position [6395, 0]
click at [1059, 35] on label at bounding box center [1063, 38] width 25 height 17
click at [0, 0] on label at bounding box center [0, 0] width 0 height 0
click at [1079, 41] on input "**" at bounding box center [1083, 38] width 14 height 17
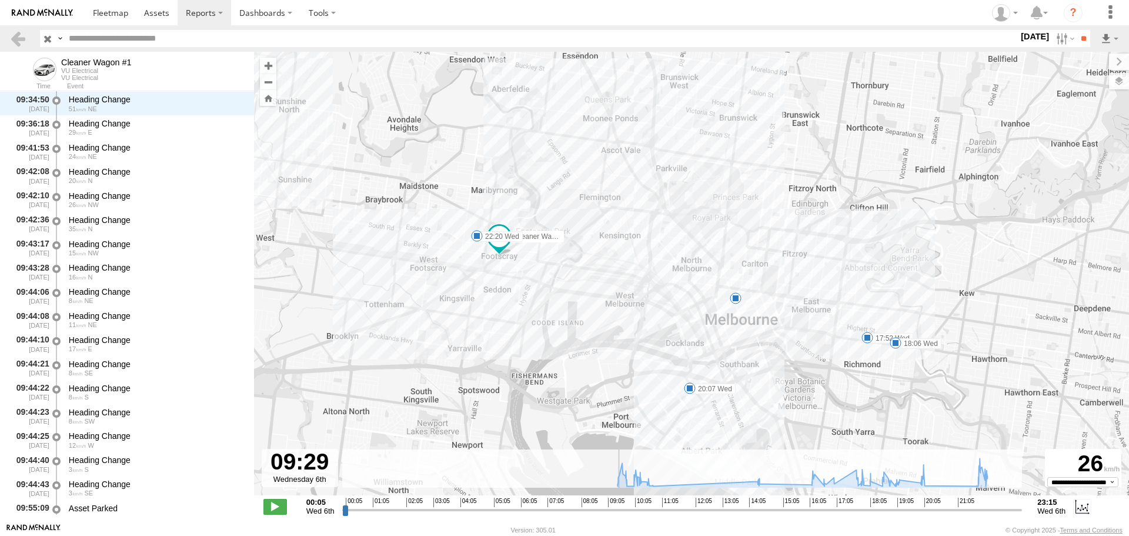
scroll to position [456, 0]
drag, startPoint x: 397, startPoint y: 509, endPoint x: 618, endPoint y: 521, distance: 222.0
click at [618, 515] on input "range" at bounding box center [682, 509] width 680 height 11
drag, startPoint x: 619, startPoint y: 507, endPoint x: 631, endPoint y: 506, distance: 12.4
click at [631, 506] on input "range" at bounding box center [682, 509] width 680 height 11
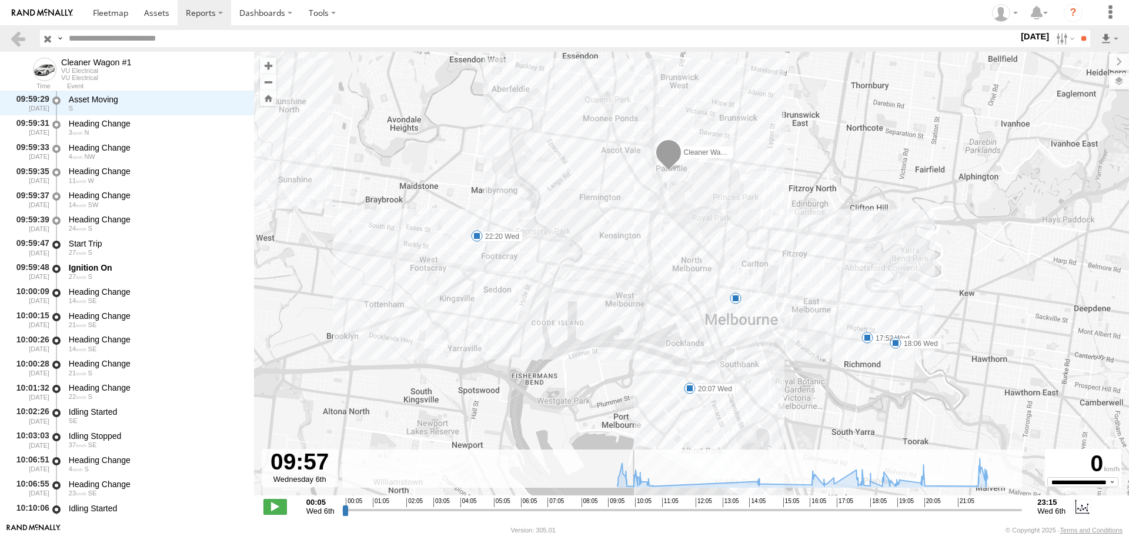
scroll to position [889, 0]
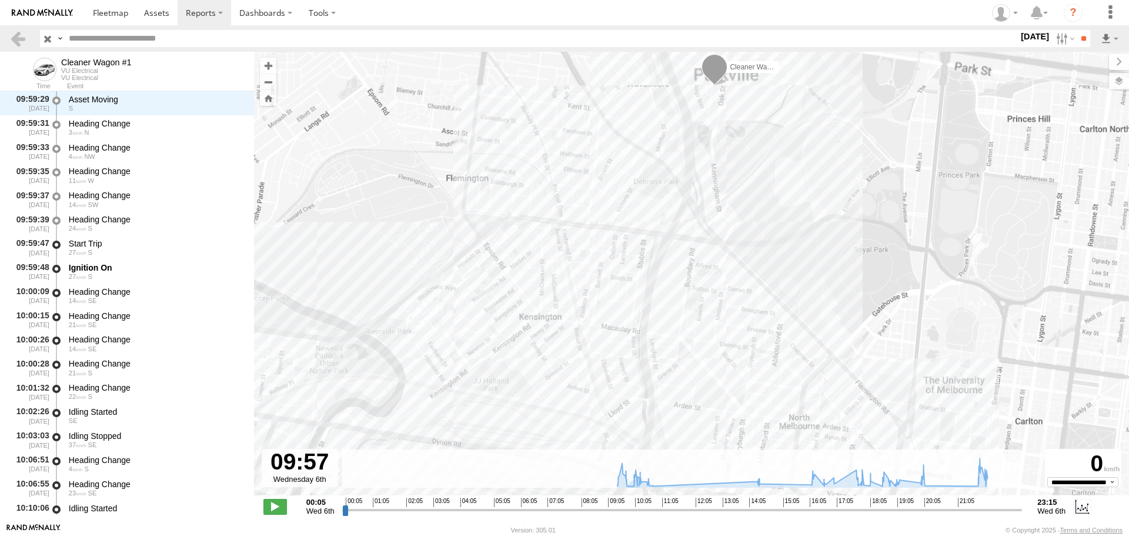
drag, startPoint x: 641, startPoint y: 213, endPoint x: 610, endPoint y: 386, distance: 175.5
click at [610, 386] on div "Cleaner Wagon #1 17:52 Wed 18:06 Wed 20:07 Wed 22:20 Wed" at bounding box center [691, 280] width 875 height 456
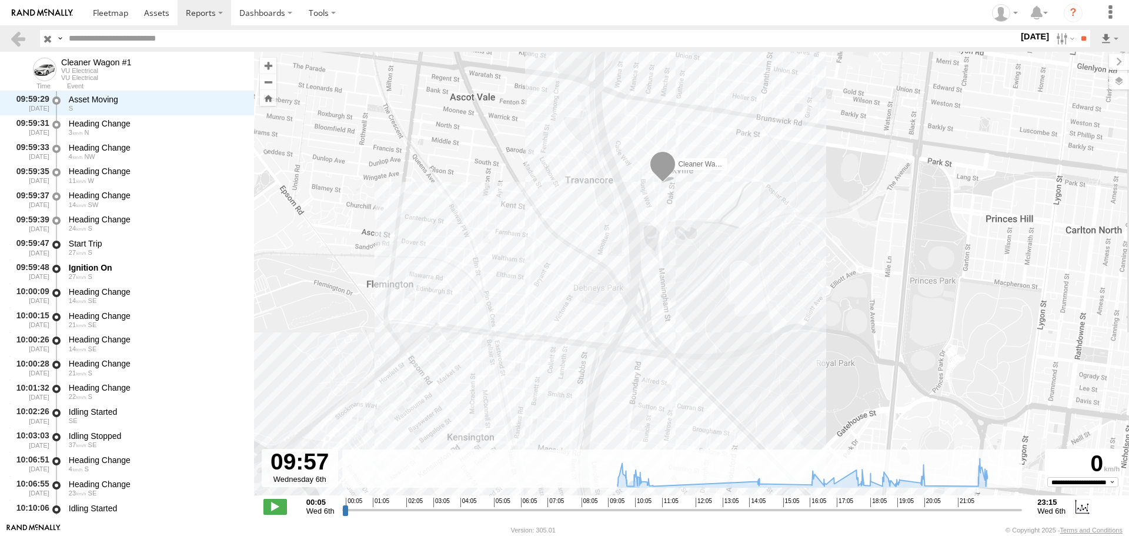
drag, startPoint x: 649, startPoint y: 290, endPoint x: 593, endPoint y: 413, distance: 135.0
click at [593, 413] on div "Cleaner Wagon #1 17:52 Wed 18:06 Wed 20:07 Wed 22:20 Wed 14:23 Wed" at bounding box center [691, 280] width 875 height 456
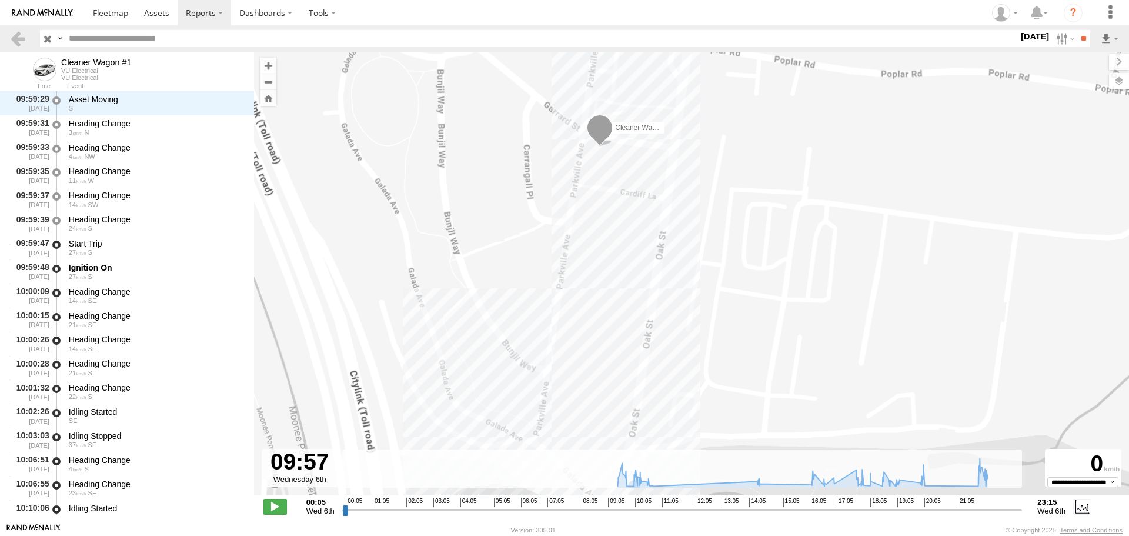
drag, startPoint x: 648, startPoint y: 191, endPoint x: 644, endPoint y: 253, distance: 61.9
click at [644, 253] on div "Cleaner Wagon #1 17:52 Wed 18:06 Wed 20:07 Wed 22:20 Wed 14:23 Wed" at bounding box center [691, 280] width 875 height 456
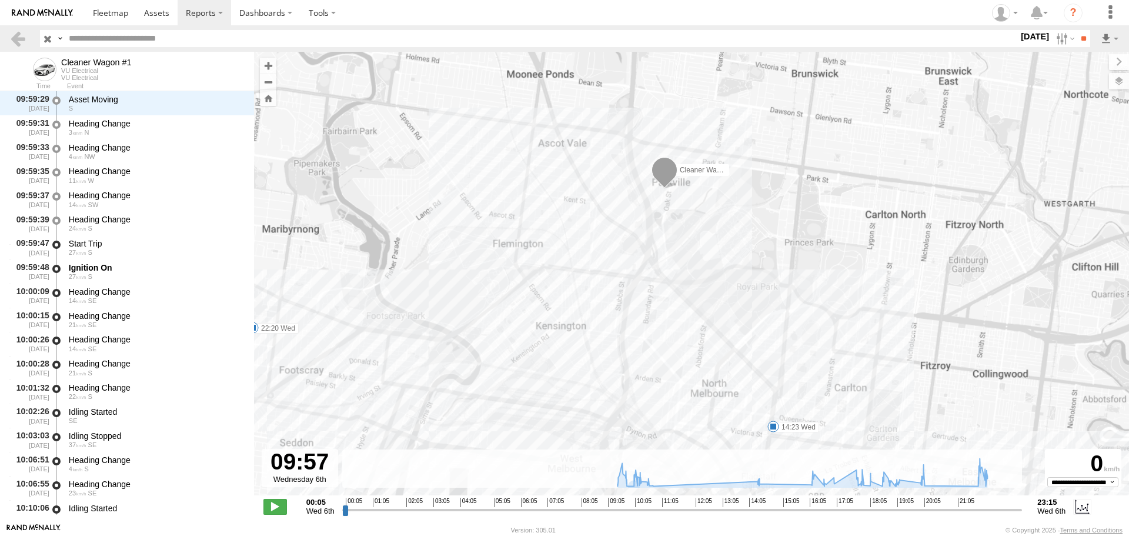
drag, startPoint x: 631, startPoint y: 350, endPoint x: 667, endPoint y: 248, distance: 108.4
click at [667, 248] on div "Cleaner Wagon #1 17:52 Wed 18:06 Wed 20:07 Wed 22:20 Wed 14:23 Wed" at bounding box center [691, 280] width 875 height 456
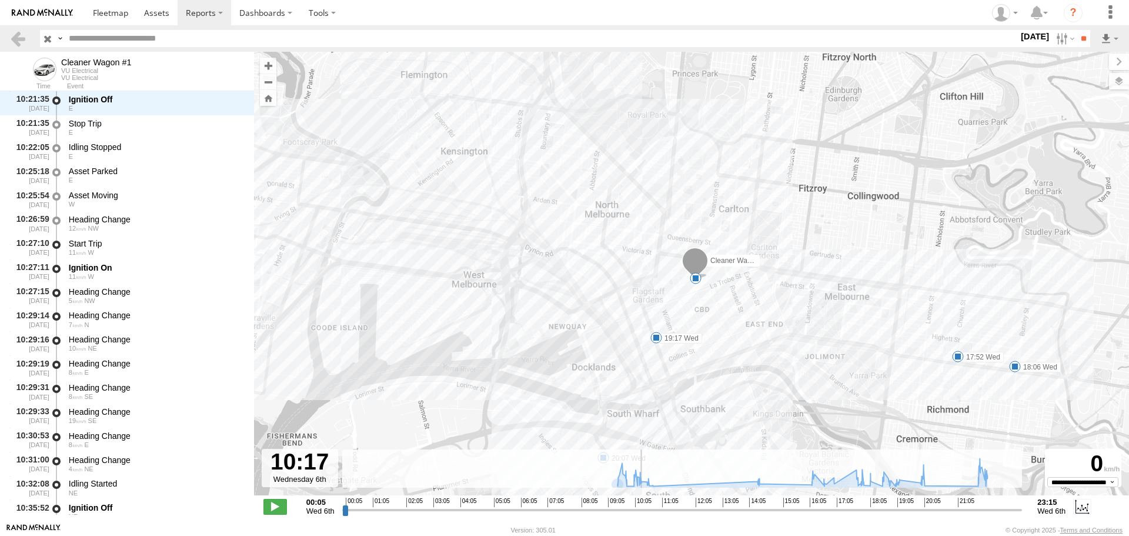
scroll to position [1610, 0]
drag, startPoint x: 631, startPoint y: 510, endPoint x: 641, endPoint y: 505, distance: 11.3
click at [641, 505] on input "range" at bounding box center [682, 509] width 680 height 11
click at [642, 515] on input "range" at bounding box center [682, 509] width 680 height 11
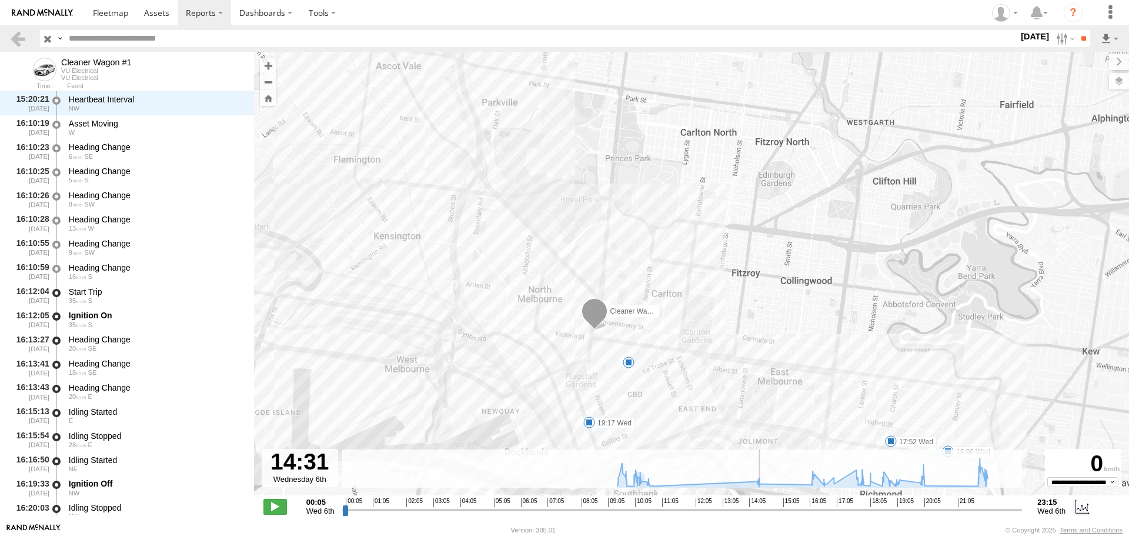
drag, startPoint x: 643, startPoint y: 509, endPoint x: 763, endPoint y: 506, distance: 120.5
click at [764, 507] on input "range" at bounding box center [682, 509] width 680 height 11
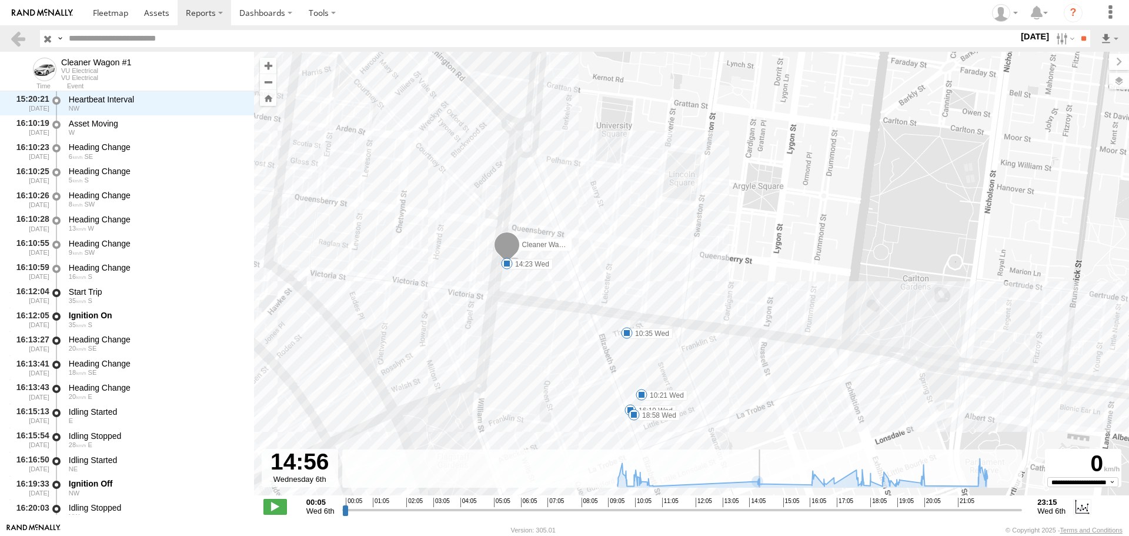
drag, startPoint x: 763, startPoint y: 513, endPoint x: 780, endPoint y: 514, distance: 16.6
click at [780, 514] on input "range" at bounding box center [682, 509] width 680 height 11
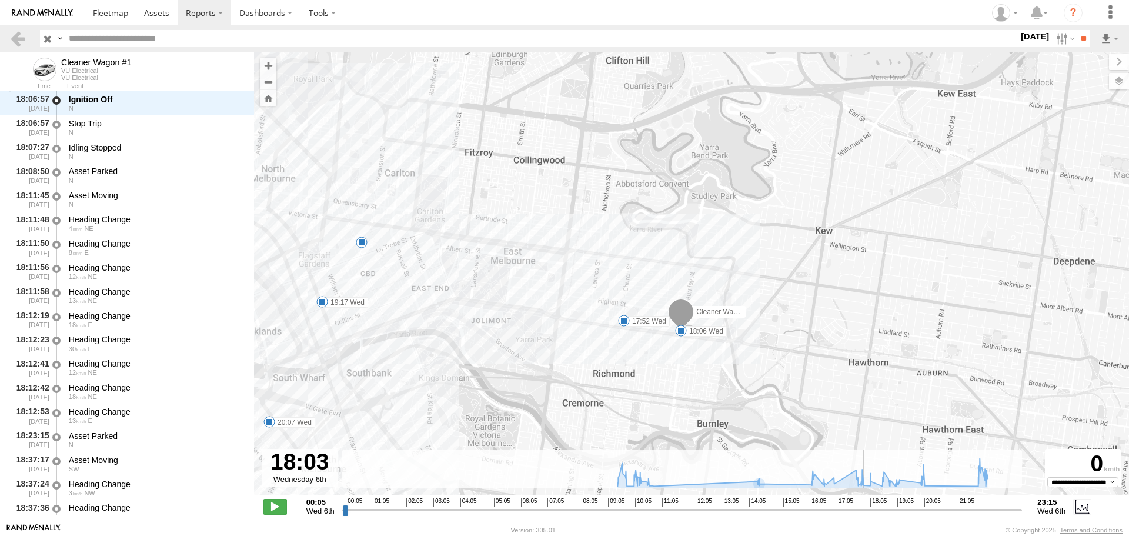
drag, startPoint x: 780, startPoint y: 509, endPoint x: 867, endPoint y: 513, distance: 87.1
click at [867, 513] on input "range" at bounding box center [682, 509] width 680 height 11
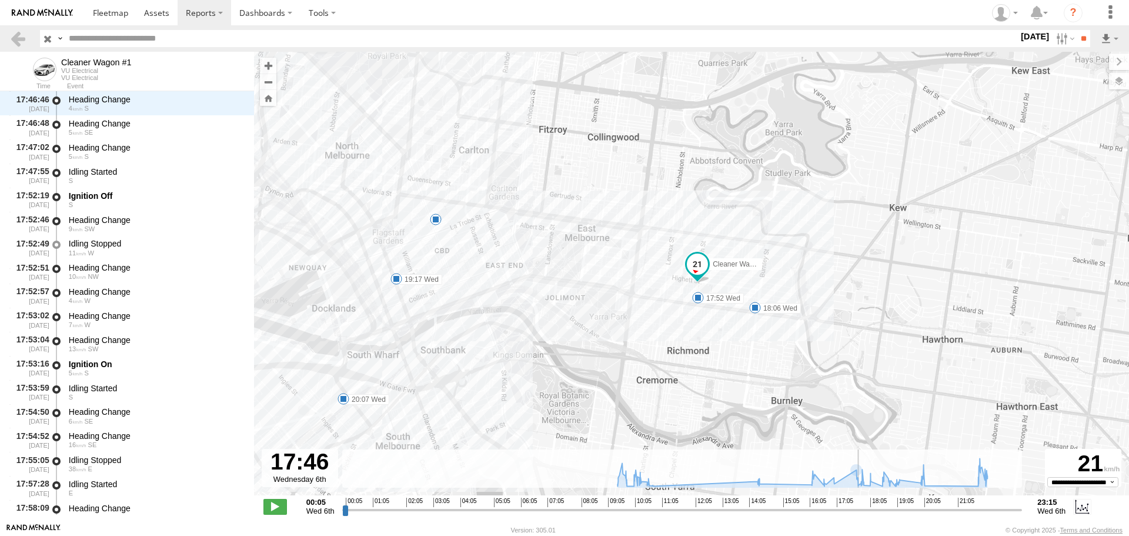
drag, startPoint x: 867, startPoint y: 511, endPoint x: 859, endPoint y: 511, distance: 7.7
click at [859, 511] on input "range" at bounding box center [682, 509] width 680 height 11
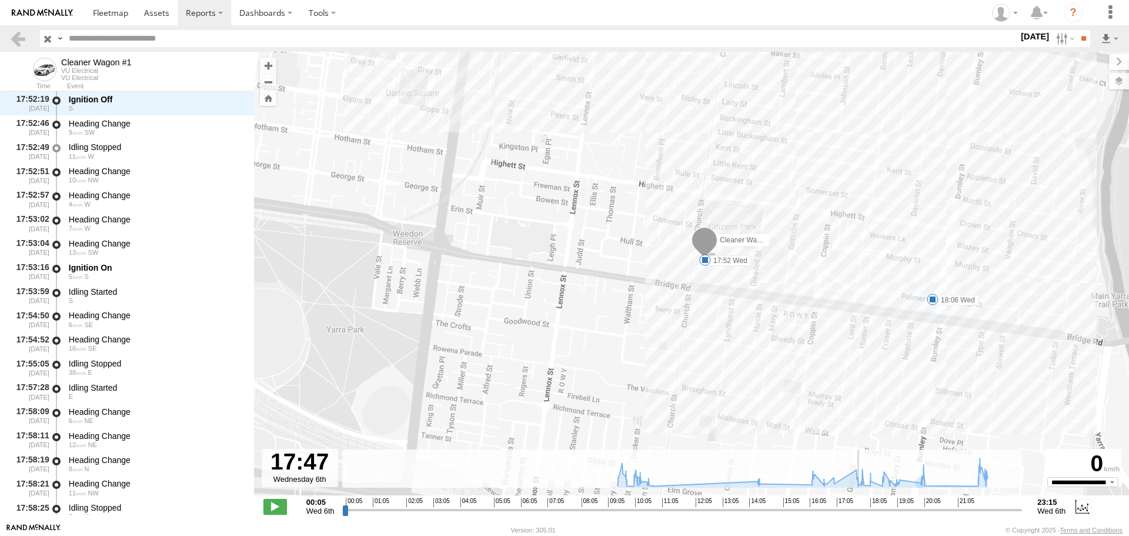
click at [860, 514] on input "range" at bounding box center [682, 509] width 680 height 11
click at [702, 255] on span at bounding box center [705, 260] width 12 height 12
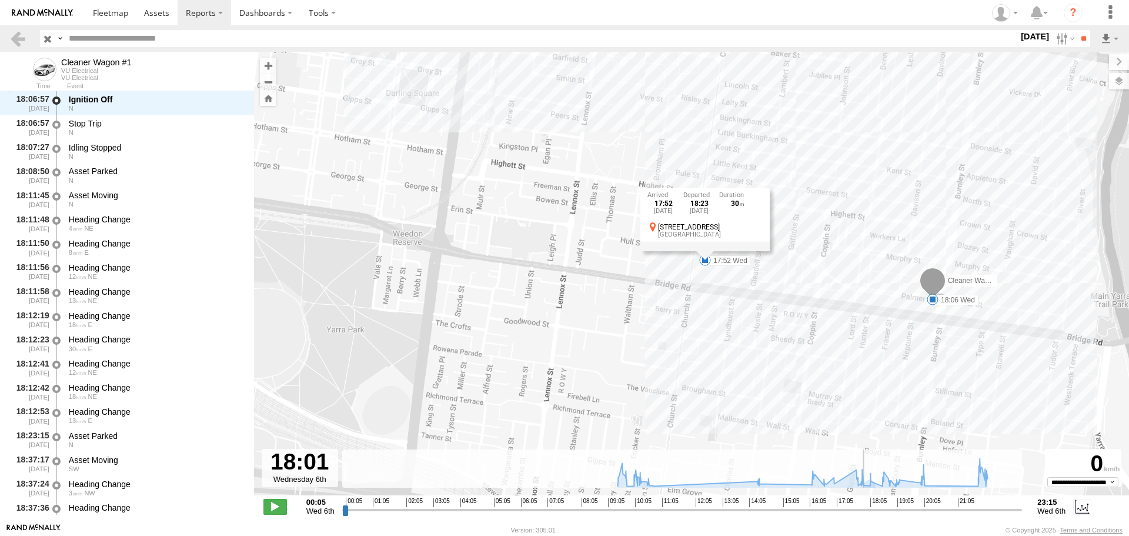
drag, startPoint x: 859, startPoint y: 509, endPoint x: 868, endPoint y: 510, distance: 9.4
click at [868, 510] on input "range" at bounding box center [682, 509] width 680 height 11
click at [935, 300] on span at bounding box center [933, 299] width 12 height 12
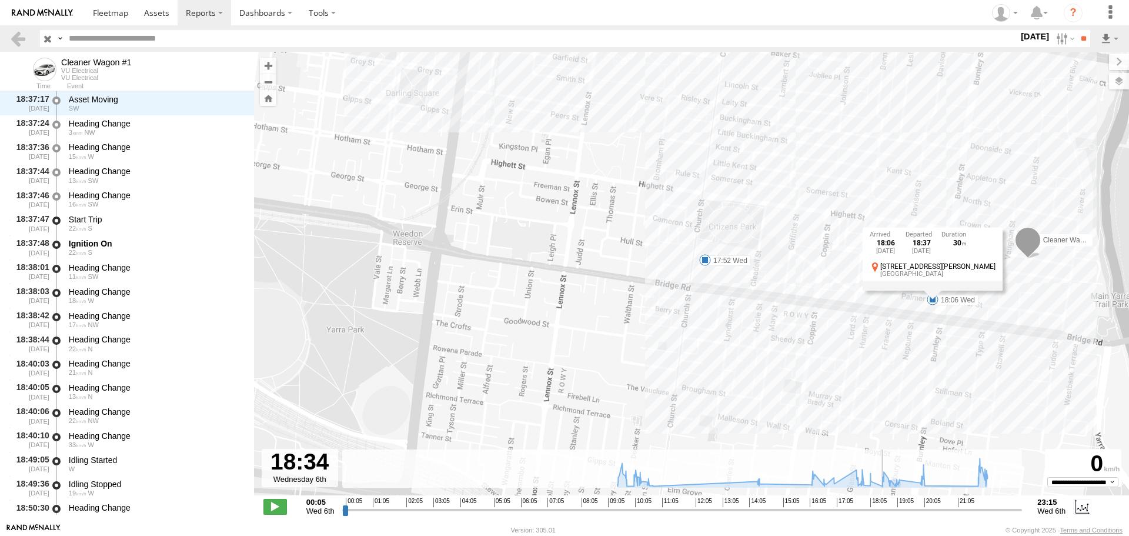
scroll to position [4684, 0]
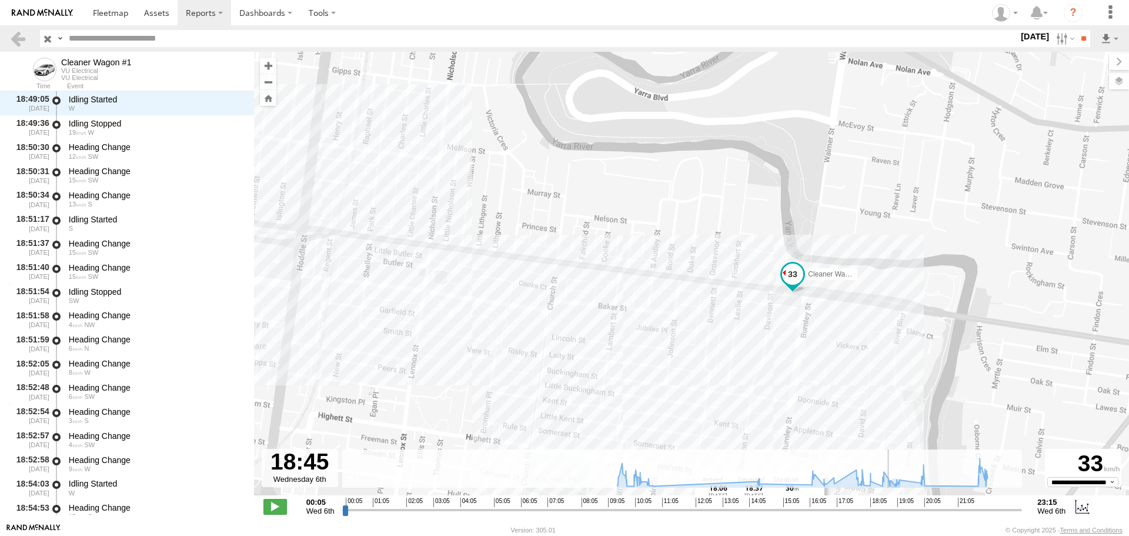
drag, startPoint x: 870, startPoint y: 511, endPoint x: 877, endPoint y: 496, distance: 16.8
click at [887, 511] on input "range" at bounding box center [682, 509] width 680 height 11
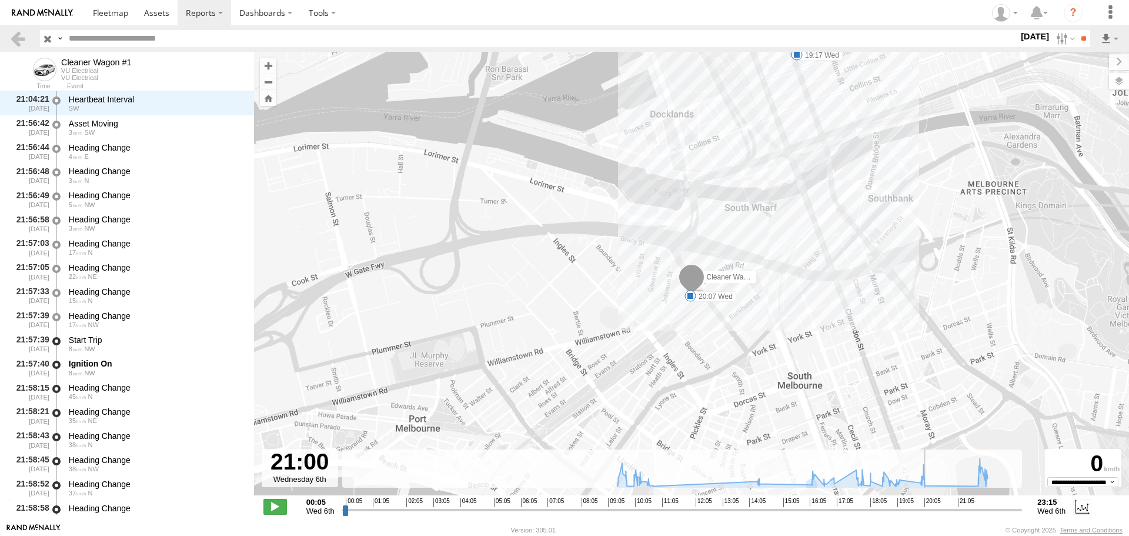
drag, startPoint x: 885, startPoint y: 509, endPoint x: 942, endPoint y: 494, distance: 58.9
click at [955, 514] on input "range" at bounding box center [682, 509] width 680 height 11
click at [707, 293] on label "20:07 Wed" at bounding box center [713, 296] width 46 height 11
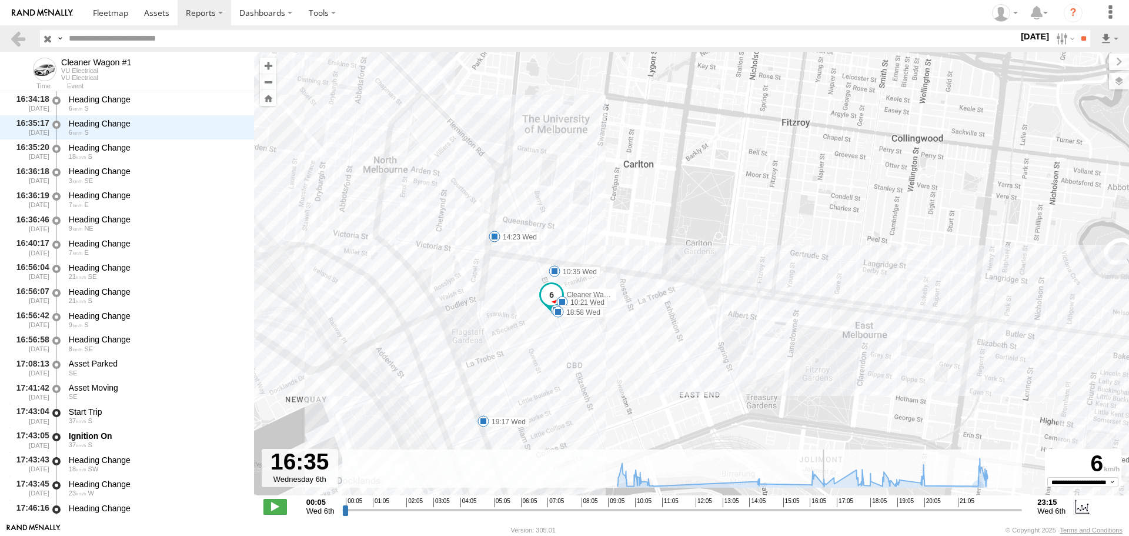
scroll to position [3315, 0]
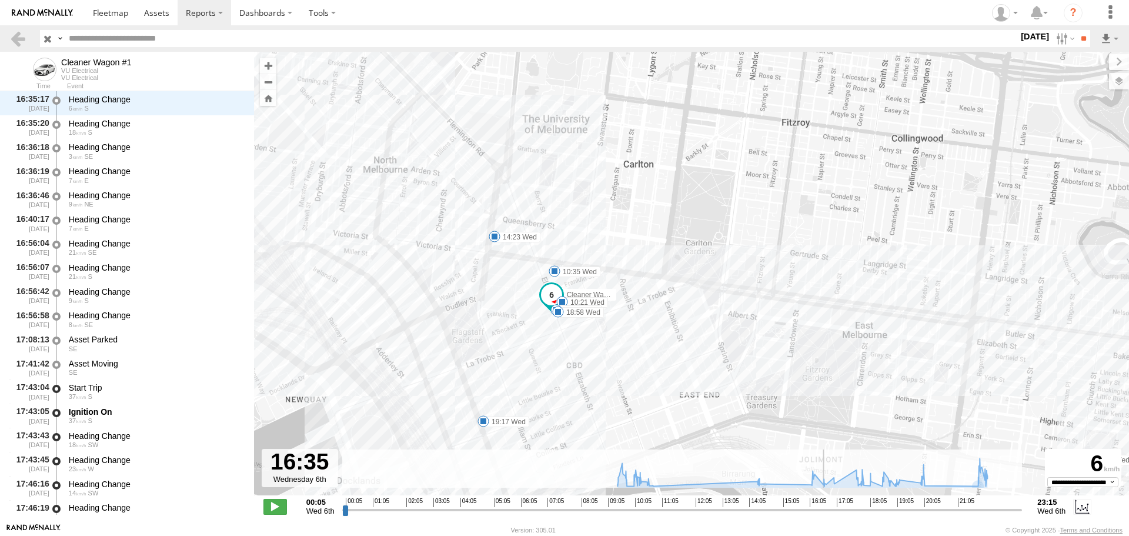
drag, startPoint x: 956, startPoint y: 510, endPoint x: 824, endPoint y: 498, distance: 132.2
click at [824, 504] on input "range" at bounding box center [682, 509] width 680 height 11
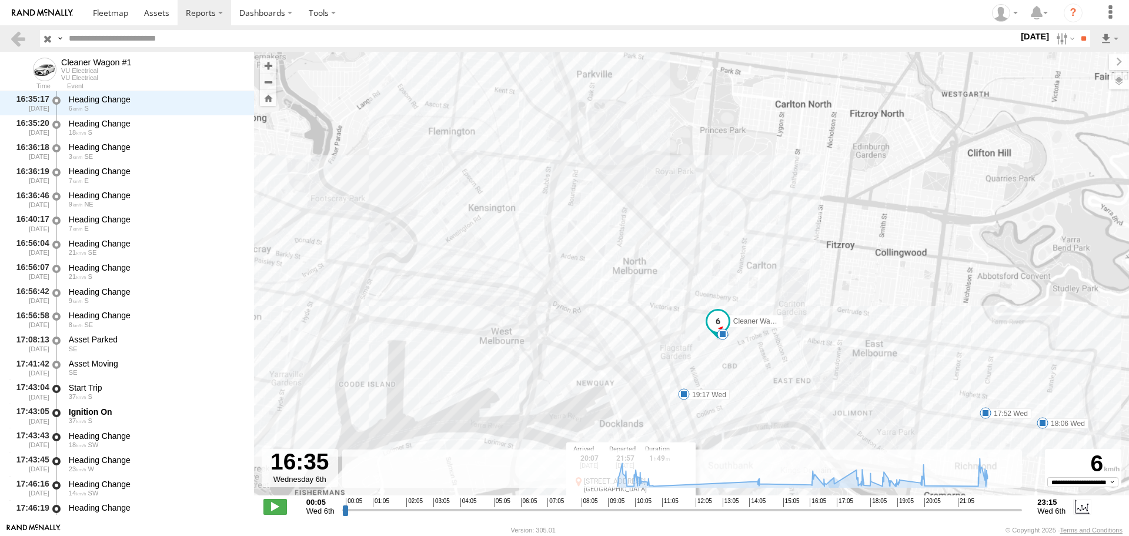
drag, startPoint x: 898, startPoint y: 375, endPoint x: 838, endPoint y: 320, distance: 81.5
click at [838, 320] on div "Cleaner Wagon #1 17:52 Wed 18:06 Wed 20:07 Wed 22:20 Wed 19:17 Wed 5 20:07 [DAT…" at bounding box center [691, 280] width 875 height 456
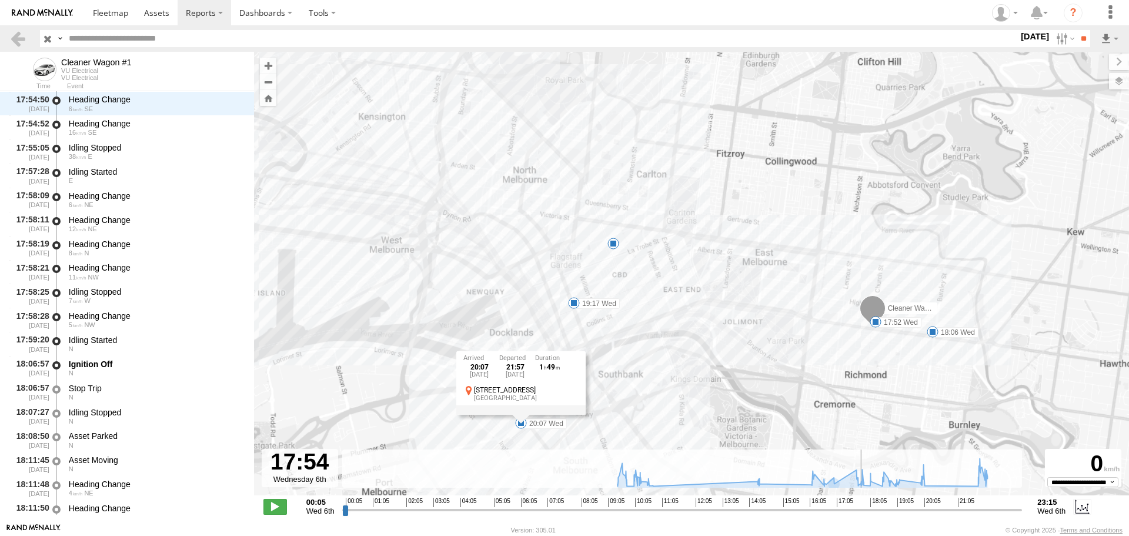
scroll to position [3891, 0]
drag, startPoint x: 826, startPoint y: 509, endPoint x: 862, endPoint y: 512, distance: 36.0
click at [862, 512] on input "range" at bounding box center [682, 509] width 680 height 11
drag, startPoint x: 861, startPoint y: 513, endPoint x: 841, endPoint y: 508, distance: 20.5
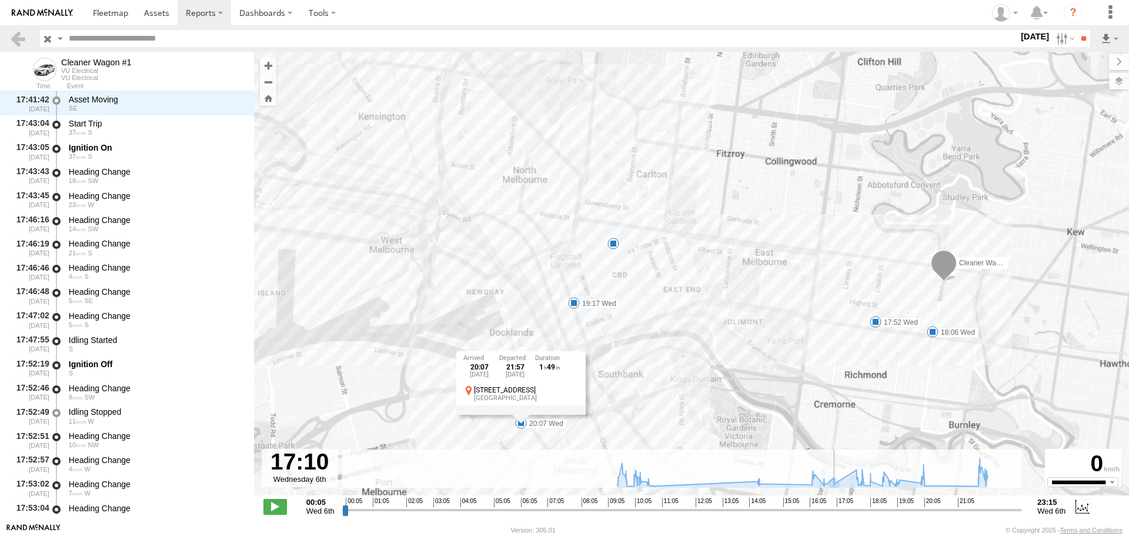
click at [841, 508] on input "range" at bounding box center [682, 509] width 680 height 11
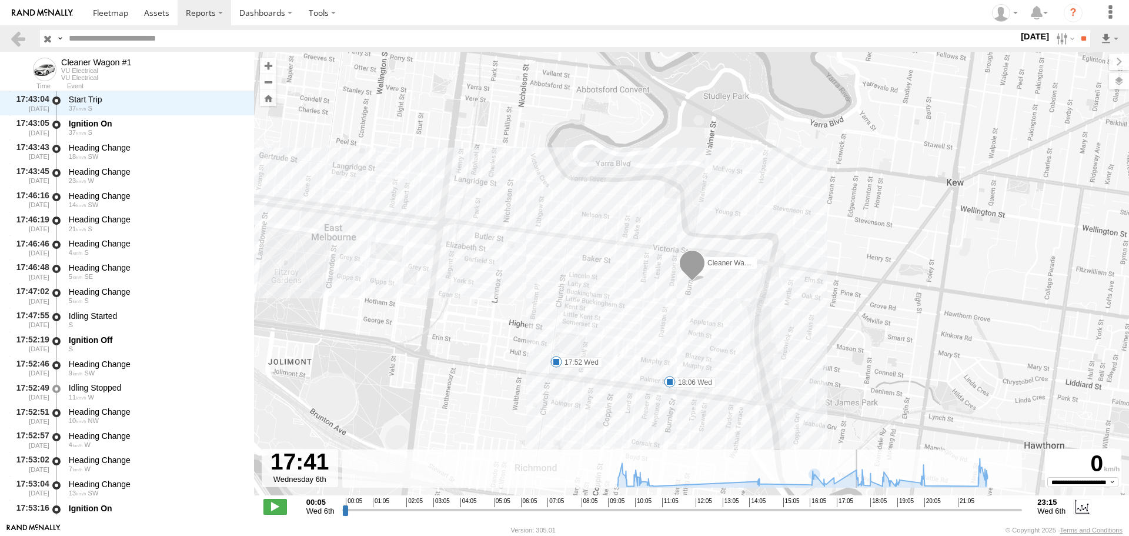
scroll to position [3579, 0]
drag, startPoint x: 839, startPoint y: 509, endPoint x: 855, endPoint y: 503, distance: 17.5
click at [855, 504] on input "range" at bounding box center [682, 509] width 680 height 11
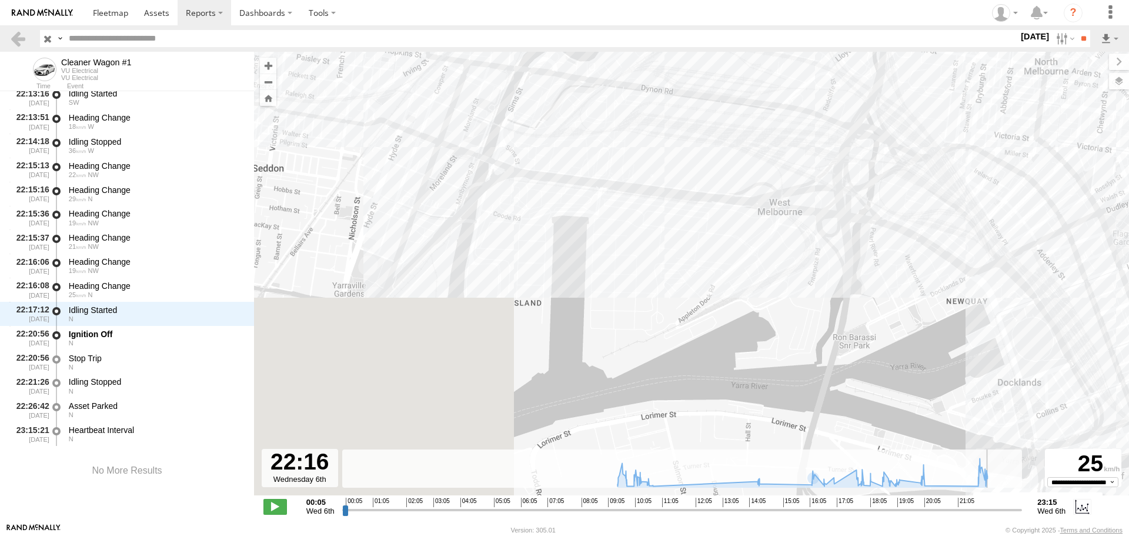
drag, startPoint x: 855, startPoint y: 509, endPoint x: 989, endPoint y: 507, distance: 134.1
click at [989, 507] on input "range" at bounding box center [682, 509] width 680 height 11
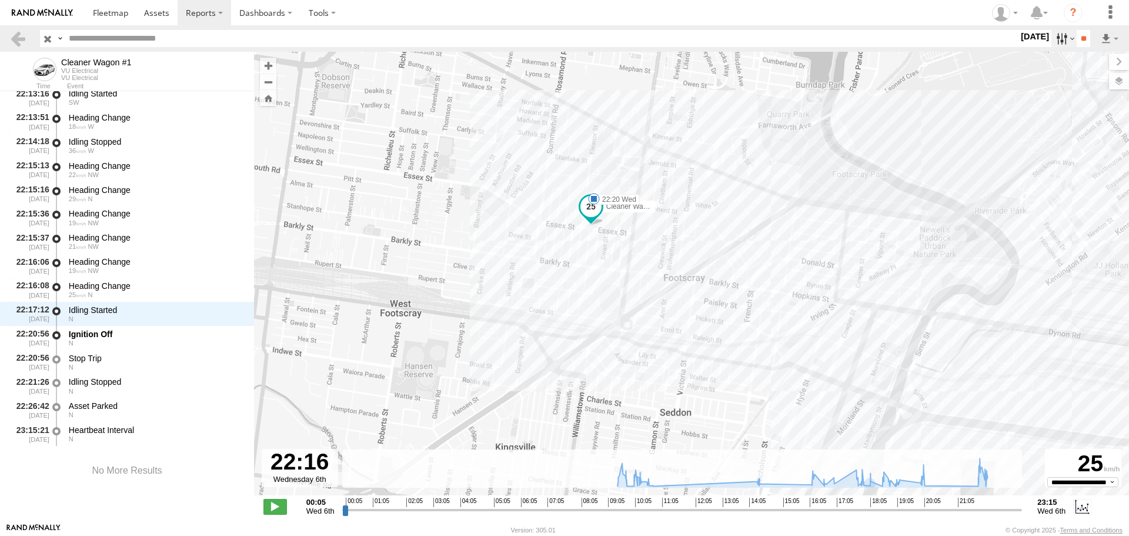
click at [1064, 44] on label at bounding box center [1063, 38] width 25 height 17
click at [0, 0] on label at bounding box center [0, 0] width 0 height 0
click at [1081, 43] on input "**" at bounding box center [1083, 38] width 14 height 17
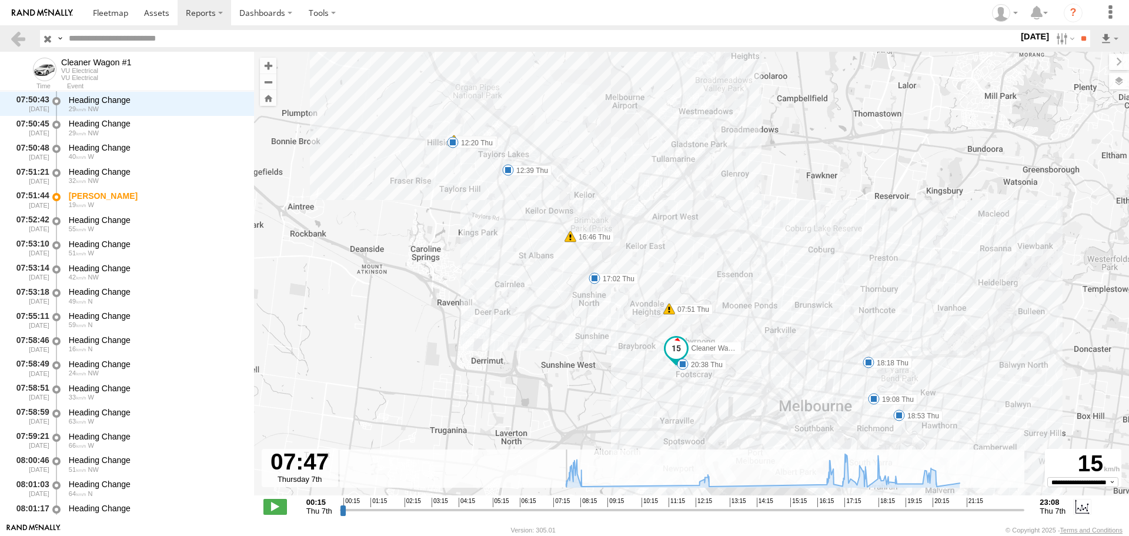
scroll to position [432, 0]
drag, startPoint x: 345, startPoint y: 511, endPoint x: 564, endPoint y: 515, distance: 219.9
click at [564, 515] on input "range" at bounding box center [682, 509] width 685 height 11
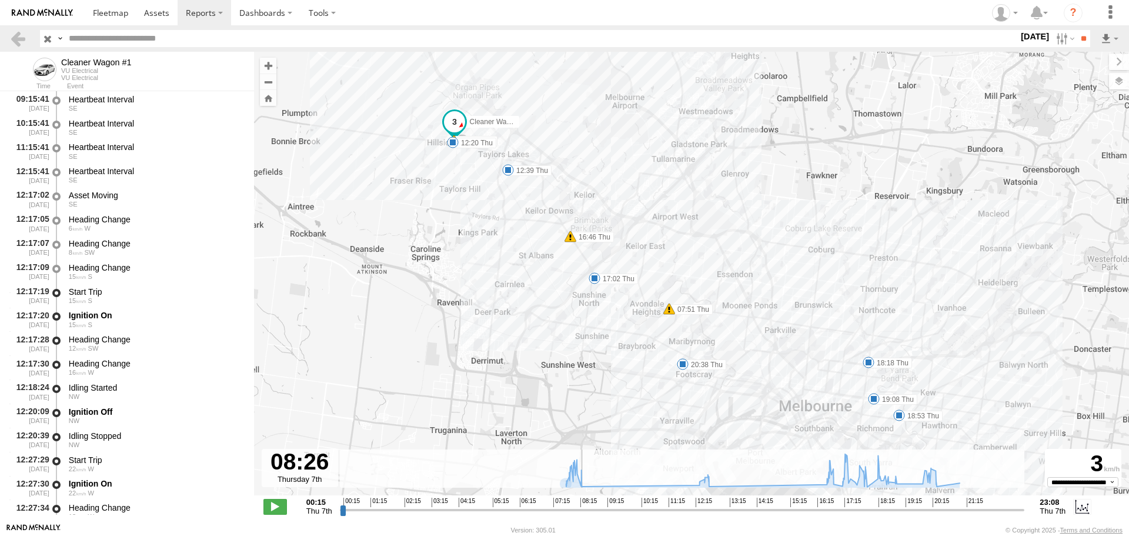
scroll to position [1442, 0]
drag, startPoint x: 567, startPoint y: 510, endPoint x: 587, endPoint y: 518, distance: 21.6
click at [587, 515] on input "range" at bounding box center [682, 509] width 685 height 11
click at [1059, 45] on label at bounding box center [1063, 38] width 25 height 17
click at [1113, 141] on div "Cleaner Wagon #1 07:51 Thu 08:15 Thu 16:46 Thu 12:20 Thu 12:39 Thu 17:02 Thu 18…" at bounding box center [691, 280] width 875 height 456
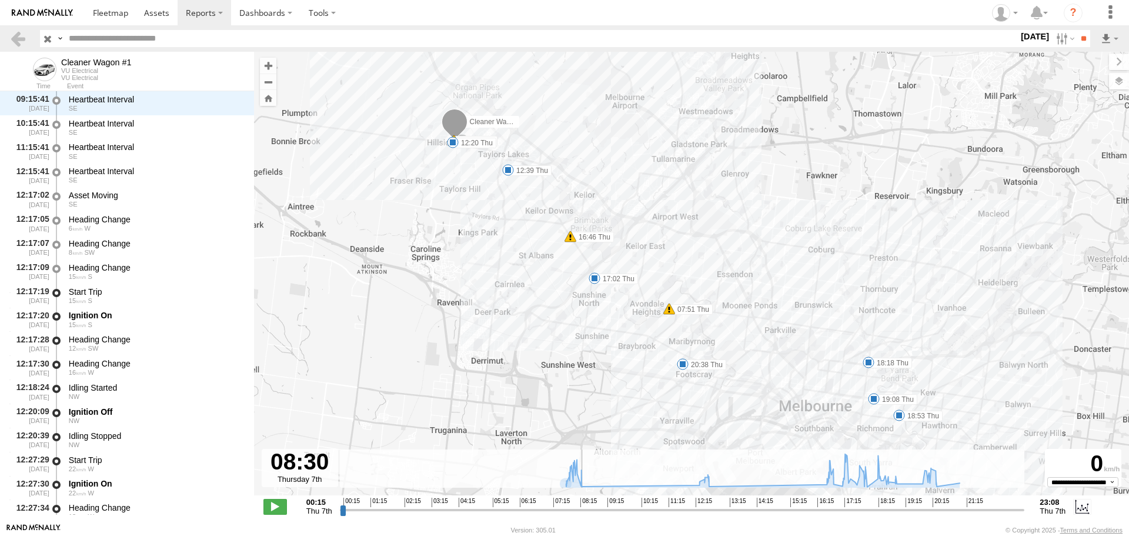
click at [1094, 56] on div "Cleaner Wagon #1 07:51 Thu 08:15 Thu 16:46 Thu 12:20 Thu 12:39 Thu 17:02 Thu 18…" at bounding box center [691, 280] width 875 height 456
click at [1091, 44] on div "Search Query Asset ID Asset Label Registration Manufacturer Model VIN Job ID" at bounding box center [579, 38] width 1079 height 17
click at [1085, 41] on input "**" at bounding box center [1083, 38] width 14 height 17
drag, startPoint x: 568, startPoint y: 511, endPoint x: 580, endPoint y: 514, distance: 12.7
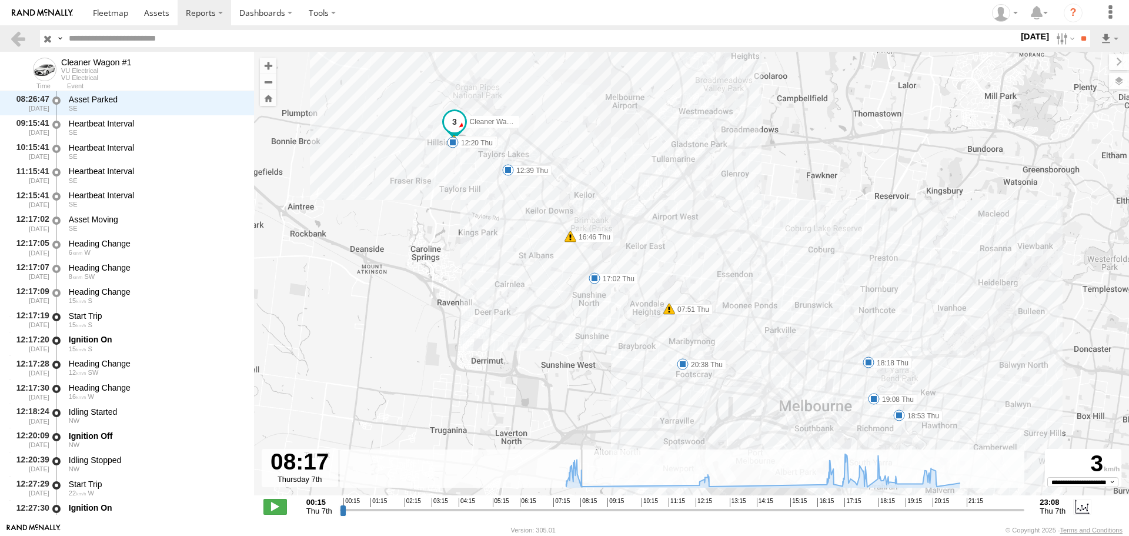
click at [580, 514] on input "range" at bounding box center [682, 509] width 685 height 11
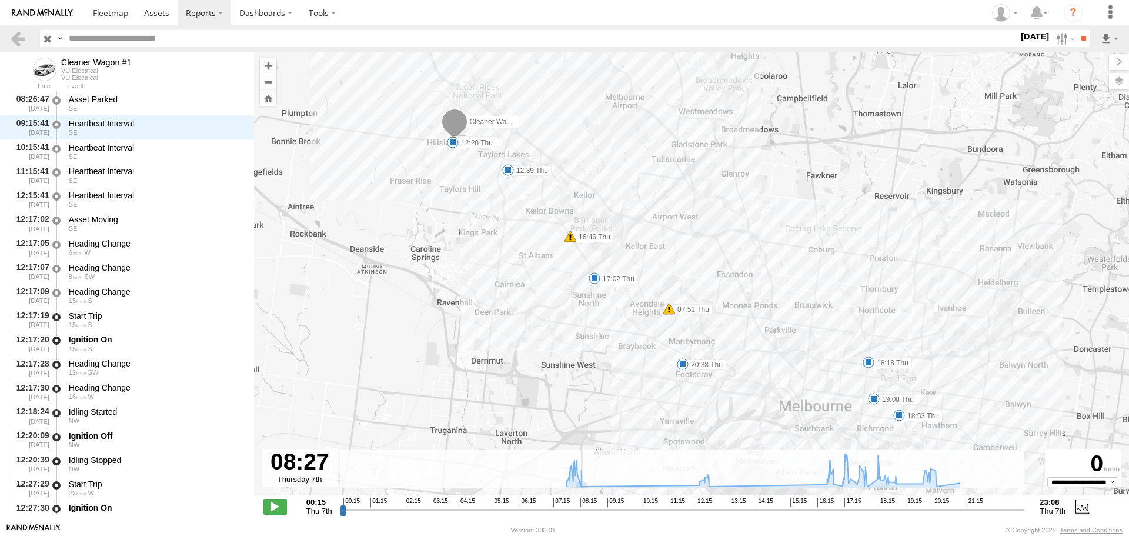
scroll to position [1442, 0]
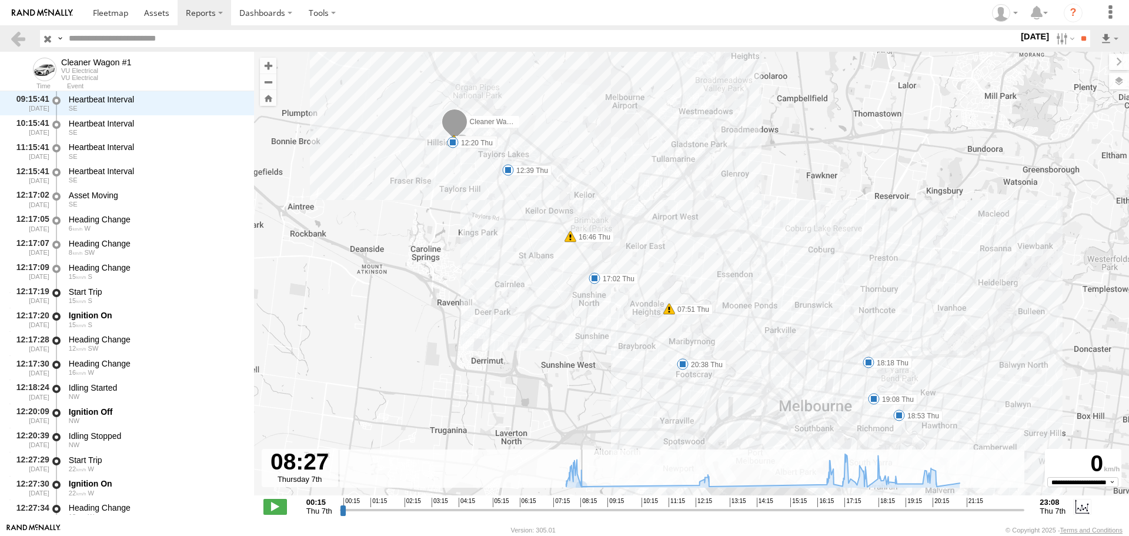
click at [586, 508] on input "range" at bounding box center [682, 509] width 685 height 11
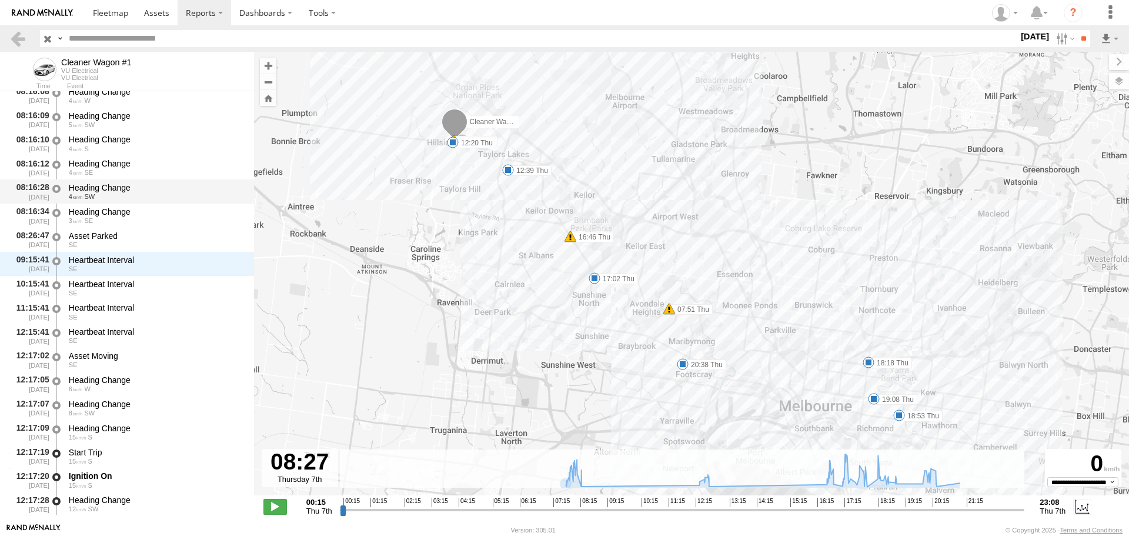
scroll to position [1265, 0]
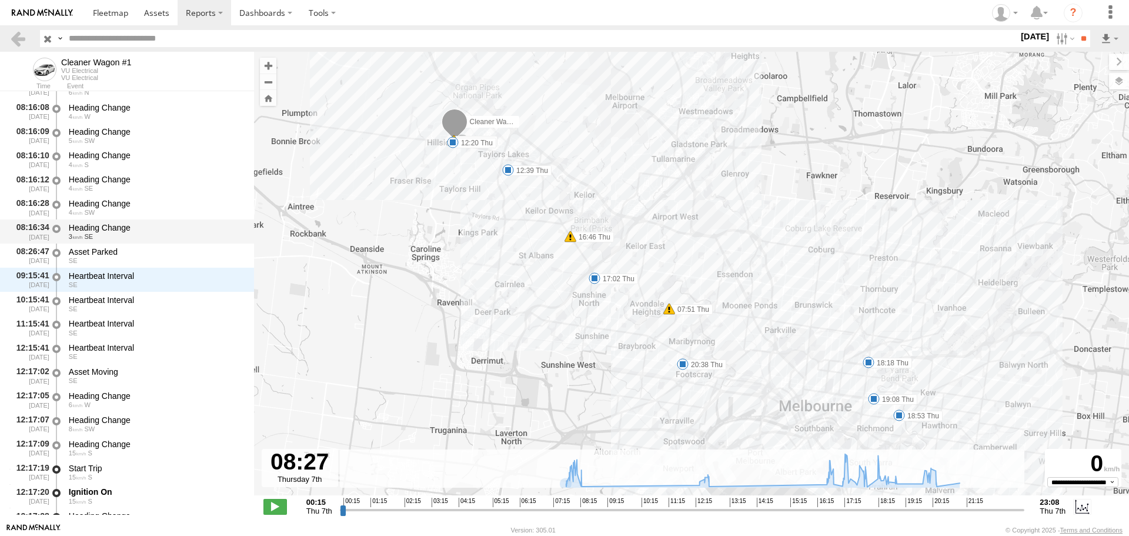
click at [109, 229] on div "Heading Change" at bounding box center [156, 227] width 174 height 11
click at [113, 205] on div "Heading Change" at bounding box center [156, 203] width 174 height 11
click at [118, 223] on div "Heading Change" at bounding box center [156, 227] width 174 height 11
click at [121, 248] on div "Asset Parked" at bounding box center [156, 251] width 174 height 11
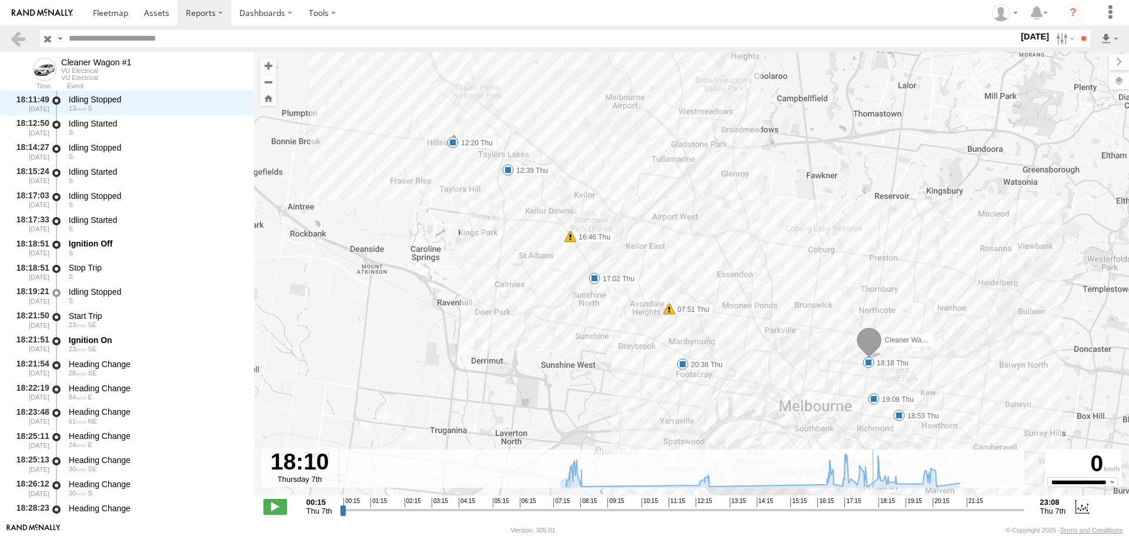
drag, startPoint x: 586, startPoint y: 510, endPoint x: 873, endPoint y: 502, distance: 287.0
click at [873, 504] on input "range" at bounding box center [682, 509] width 685 height 11
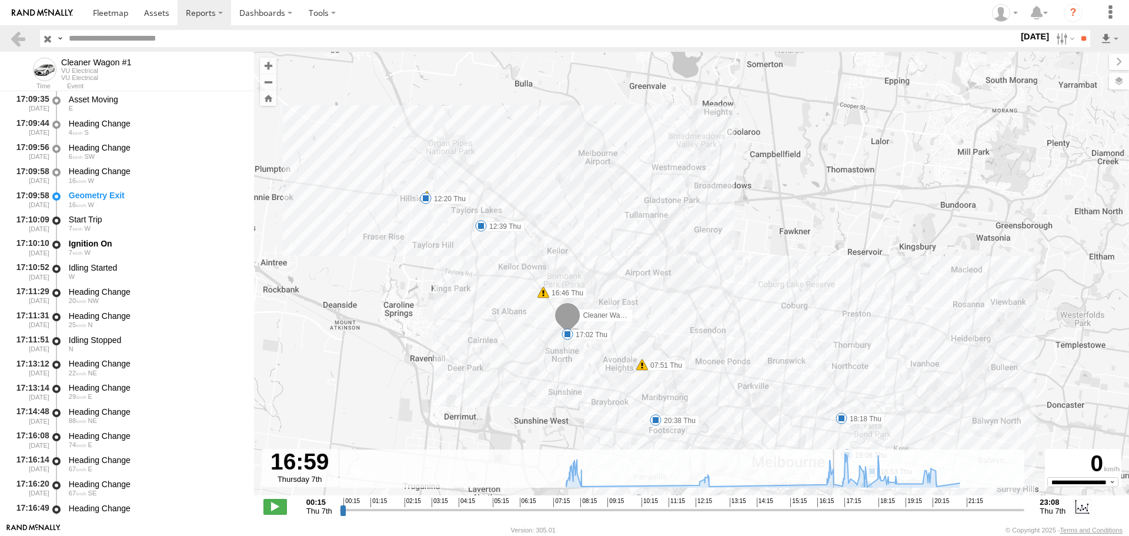
scroll to position [3771, 0]
drag, startPoint x: 871, startPoint y: 510, endPoint x: 843, endPoint y: 502, distance: 29.2
click at [843, 504] on input "range" at bounding box center [682, 509] width 685 height 11
click at [564, 330] on span at bounding box center [567, 334] width 12 height 12
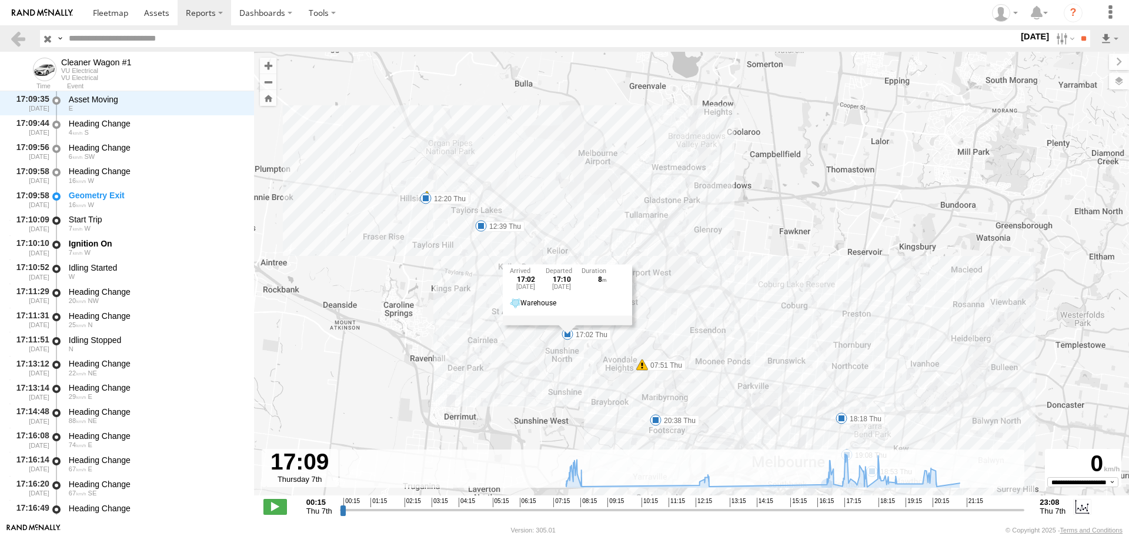
click at [583, 371] on div "Cleaner Wagon #1 07:51 Thu 08:15 Thu 16:46 Thu 12:20 Thu 12:39 Thu 17:02 Thu 18…" at bounding box center [691, 280] width 875 height 456
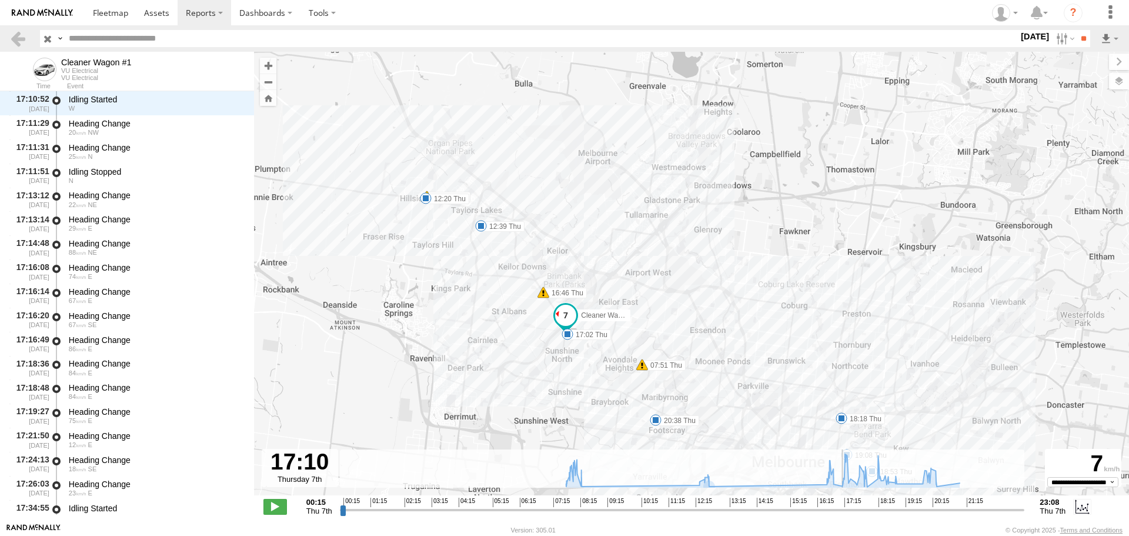
click at [844, 511] on input "range" at bounding box center [682, 509] width 685 height 11
click at [1064, 43] on label at bounding box center [1063, 38] width 25 height 17
click at [0, 0] on label at bounding box center [0, 0] width 0 height 0
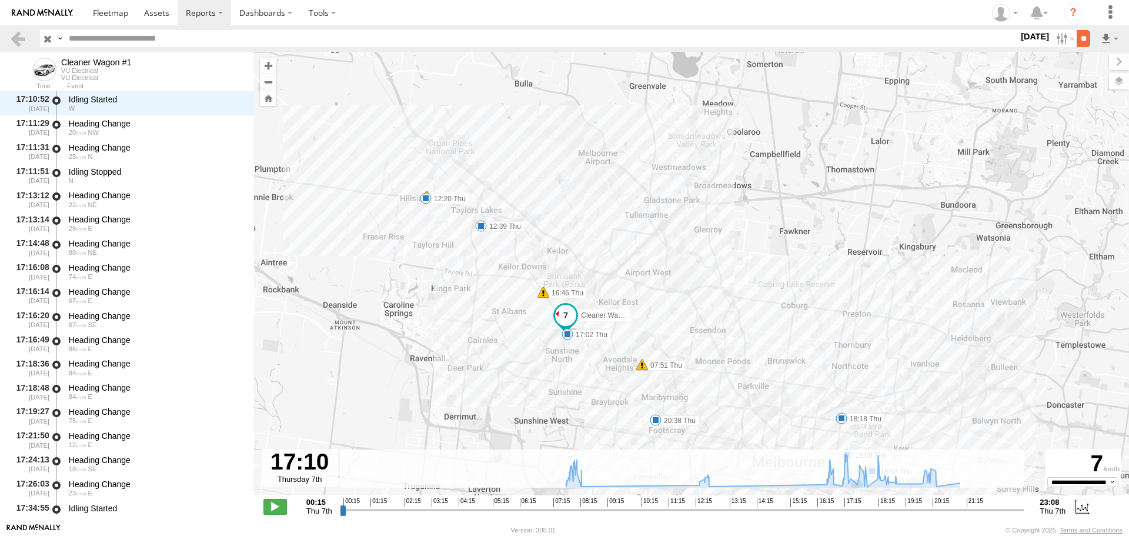
click at [1076, 44] on input "**" at bounding box center [1083, 38] width 14 height 17
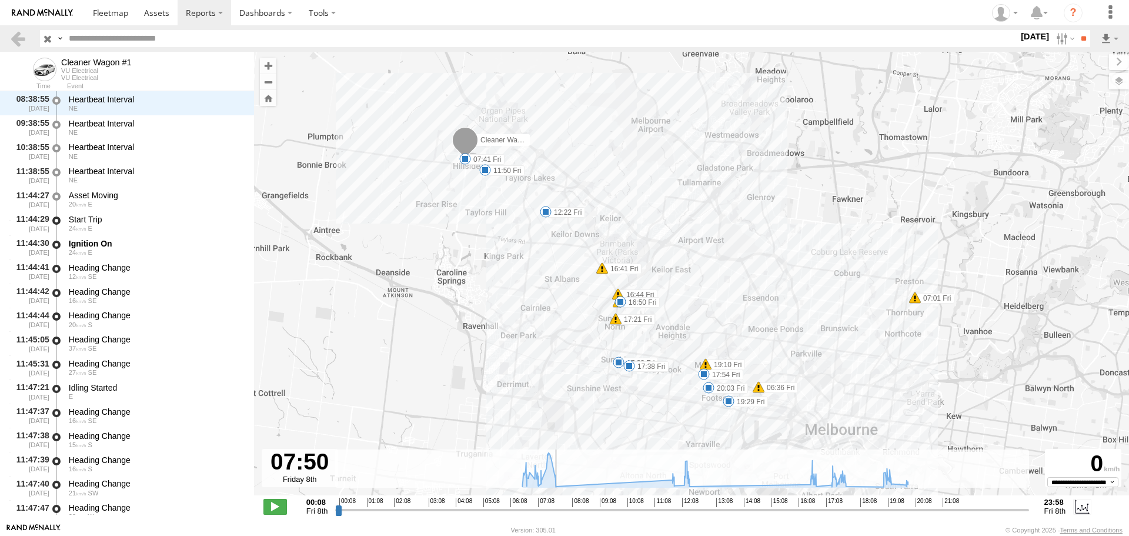
scroll to position [1754, 0]
drag, startPoint x: 394, startPoint y: 509, endPoint x: 684, endPoint y: 507, distance: 289.8
type input "**********"
click at [684, 507] on input "range" at bounding box center [681, 509] width 693 height 11
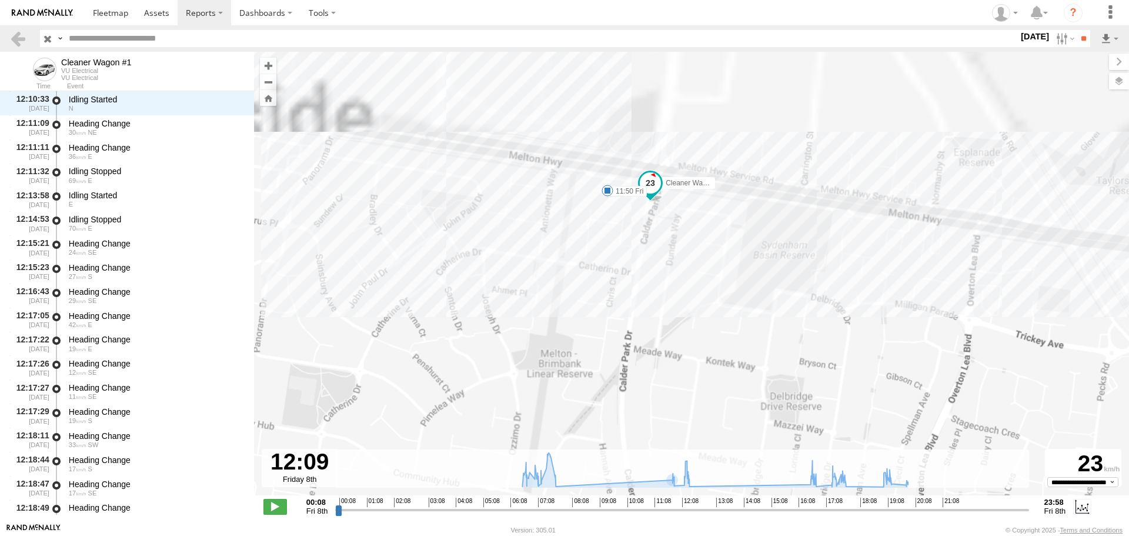
drag, startPoint x: 516, startPoint y: 173, endPoint x: 511, endPoint y: 360, distance: 187.0
click at [501, 398] on div "Cleaner Wagon #1 07:41 Fri 11:50 Fri 12:22 Fri 16:50 Fri 17:33 Fri 17:38 Fri 17…" at bounding box center [691, 280] width 875 height 456
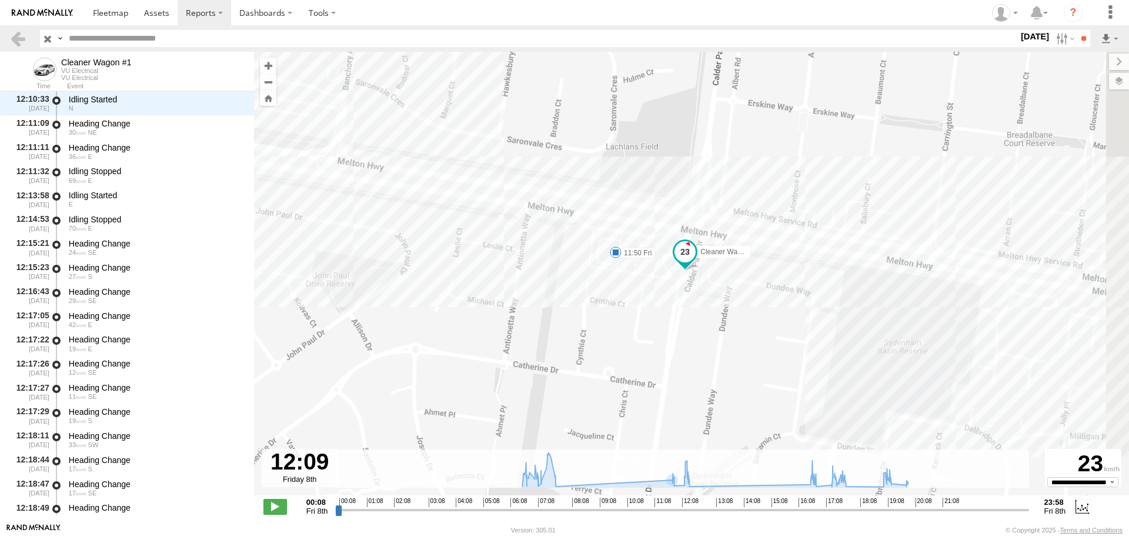
drag, startPoint x: 630, startPoint y: 236, endPoint x: 581, endPoint y: 309, distance: 87.2
click at [581, 309] on div "Cleaner Wagon #1 07:41 Fri 11:50 Fri 12:22 Fri 16:50 Fri 17:33 Fri 17:38 Fri 17…" at bounding box center [691, 280] width 875 height 456
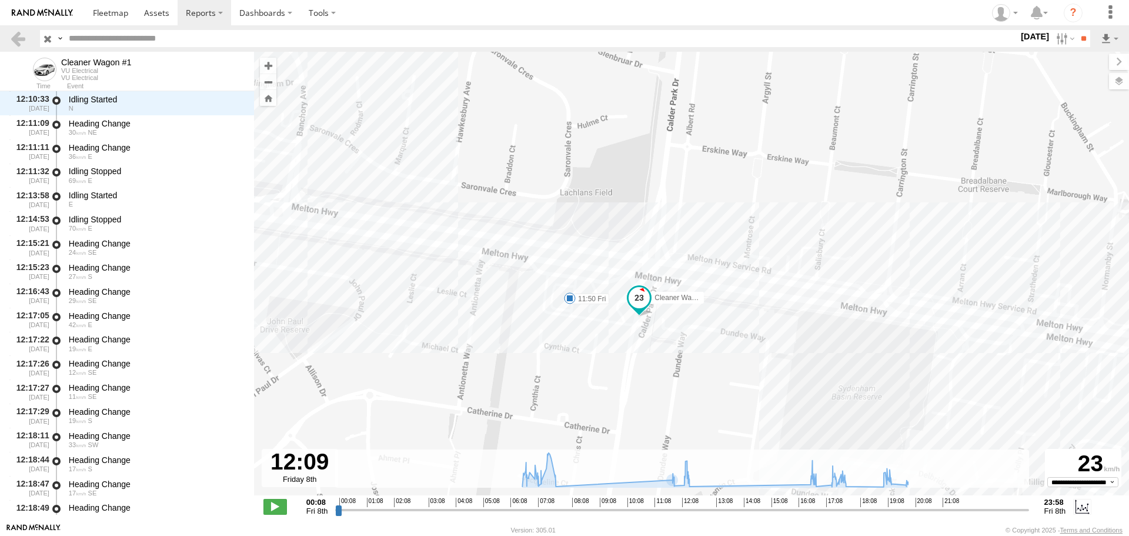
click at [570, 295] on span at bounding box center [570, 298] width 12 height 12
